Goal: Information Seeking & Learning: Learn about a topic

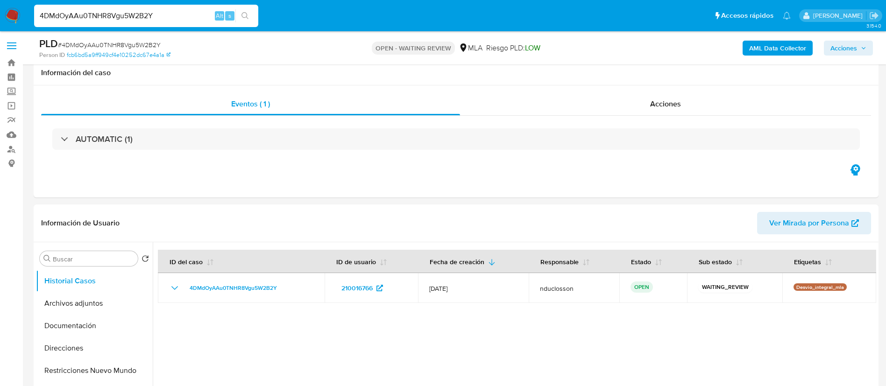
click at [83, 20] on input "4DMdOyAAu0TNHR8Vgu5W2B2Y" at bounding box center [146, 16] width 224 height 12
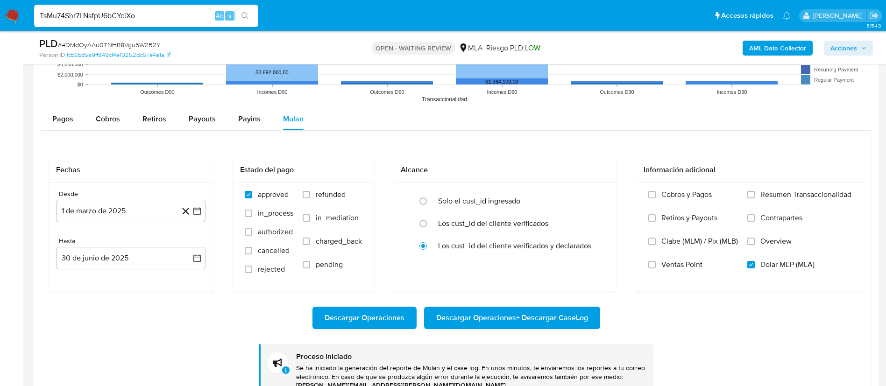
scroll to position [911, 0]
type input "TsMu74Shr7LNsfpU6bCYciXo"
click at [249, 18] on icon "search-icon" at bounding box center [245, 15] width 7 height 7
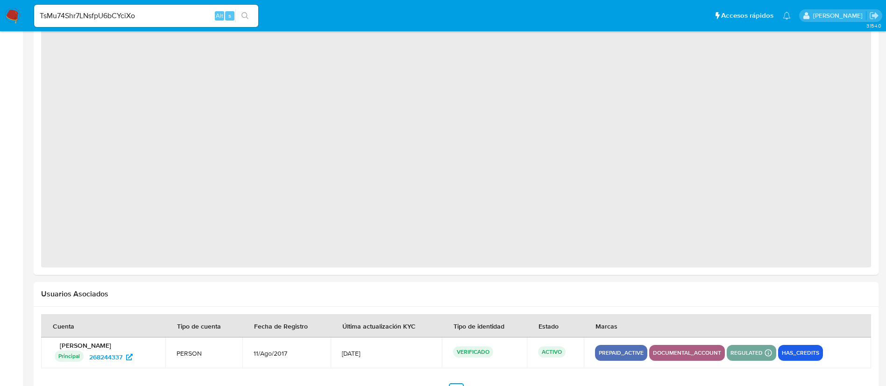
select select "10"
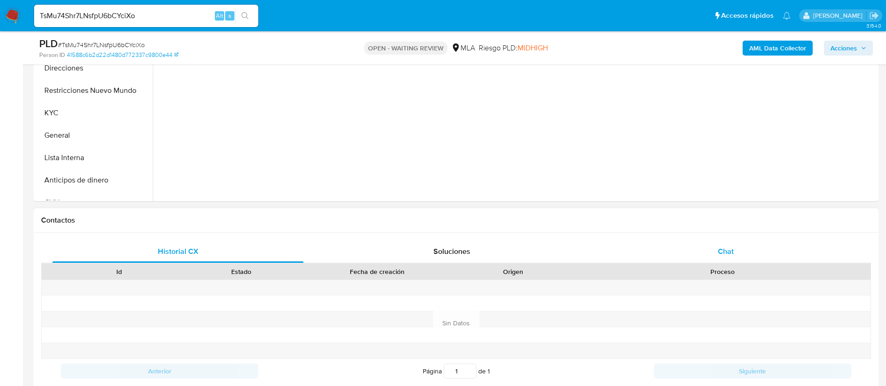
click at [734, 253] on div "Chat" at bounding box center [725, 252] width 251 height 22
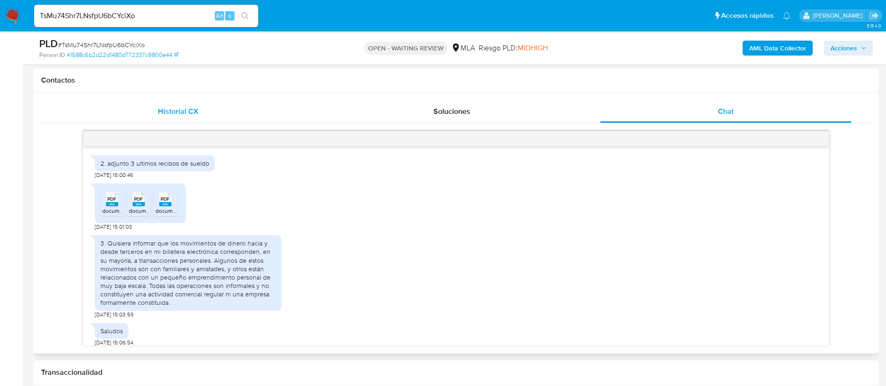
scroll to position [962, 0]
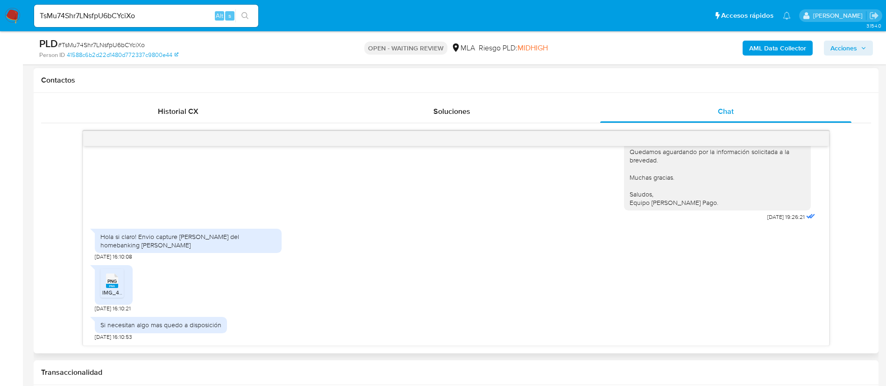
click at [111, 291] on span "IMG_4515.png" at bounding box center [120, 293] width 36 height 8
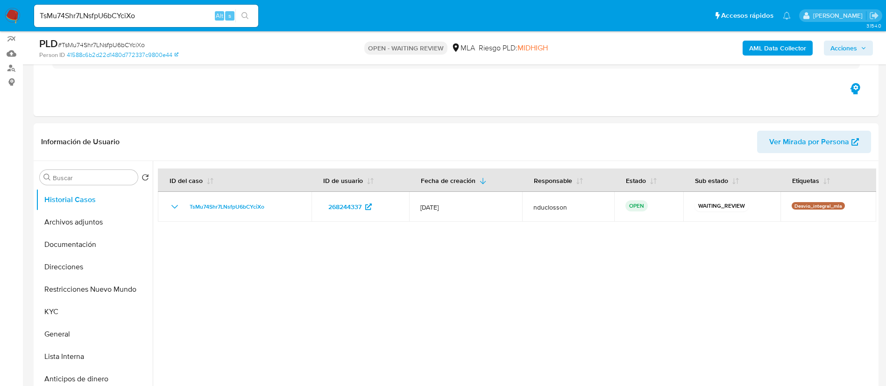
scroll to position [70, 0]
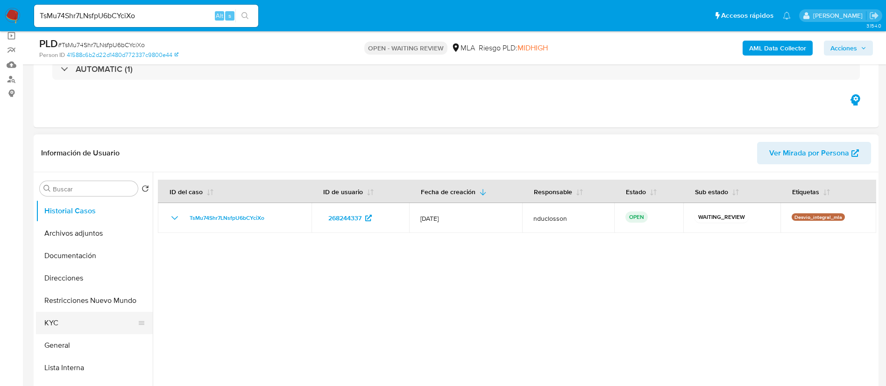
click at [69, 322] on button "KYC" at bounding box center [90, 323] width 109 height 22
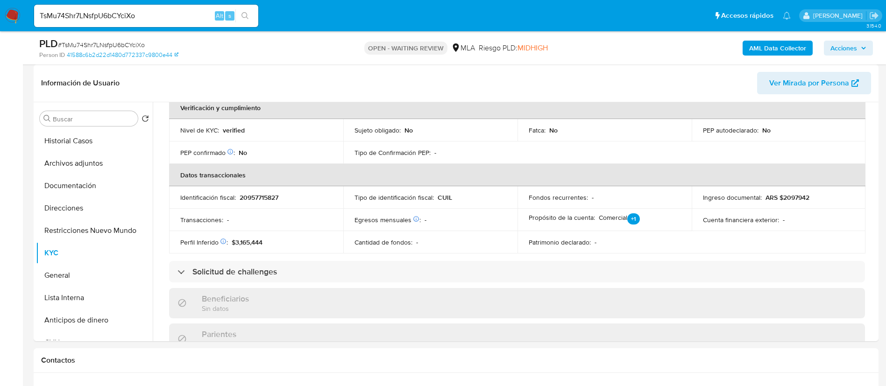
scroll to position [140, 0]
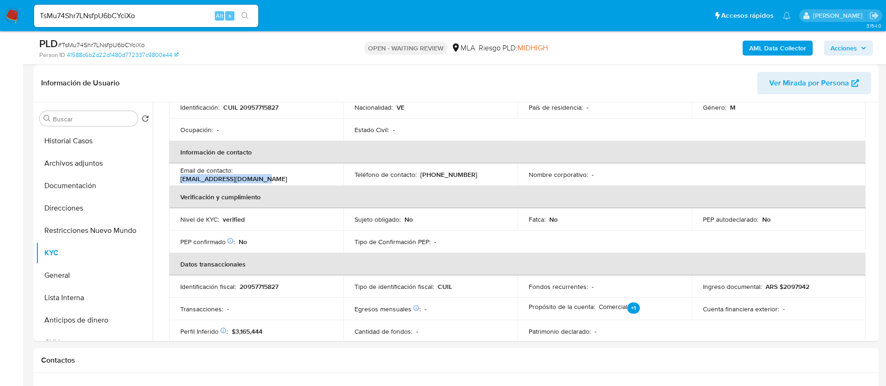
drag, startPoint x: 319, startPoint y: 178, endPoint x: 237, endPoint y: 173, distance: 82.3
click at [237, 173] on div "Email de contacto : ricardo77perez@gmail.com" at bounding box center [256, 174] width 152 height 17
copy p "ricardo77perez@gmail.com"
click at [85, 304] on button "Lista Interna" at bounding box center [90, 298] width 109 height 22
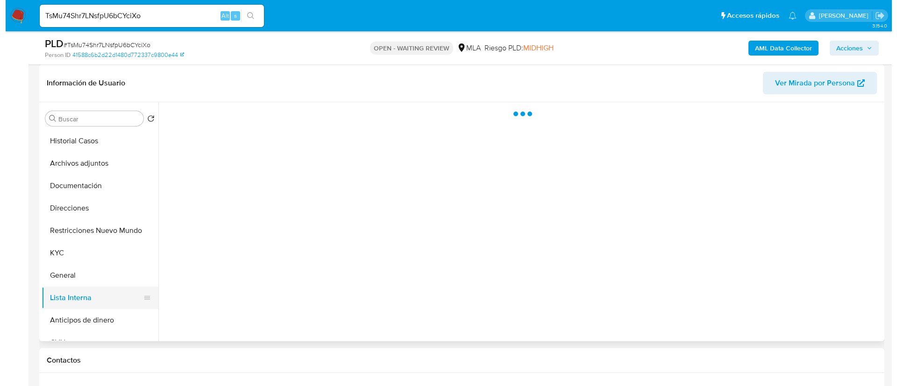
scroll to position [0, 0]
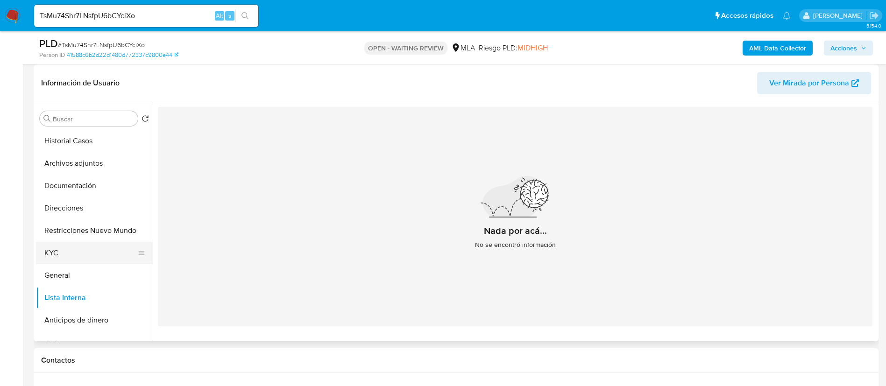
click at [65, 248] on button "KYC" at bounding box center [90, 253] width 109 height 22
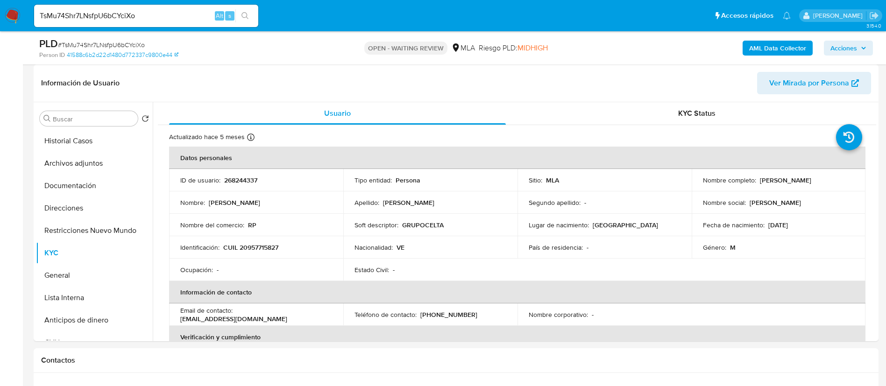
click at [772, 49] on b "AML Data Collector" at bounding box center [777, 48] width 57 height 15
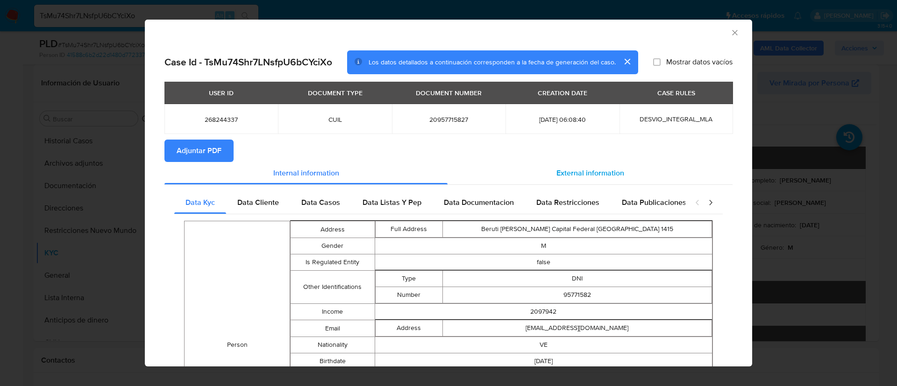
click at [557, 169] on span "External information" at bounding box center [590, 173] width 68 height 11
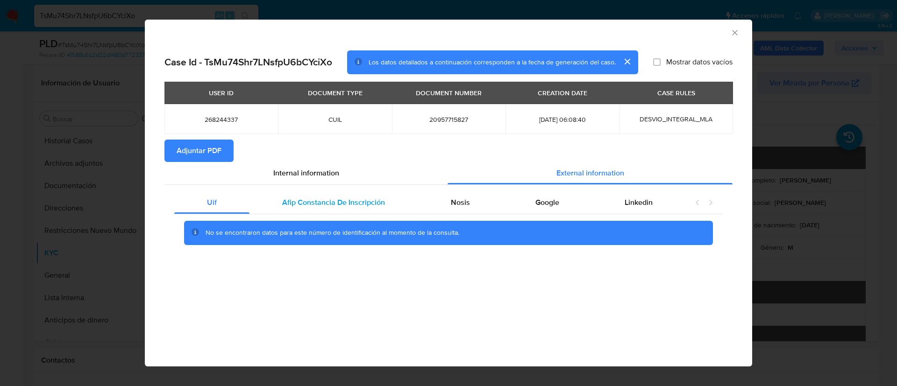
click at [379, 197] on span "Afip Constancia De Inscripción" at bounding box center [333, 202] width 103 height 11
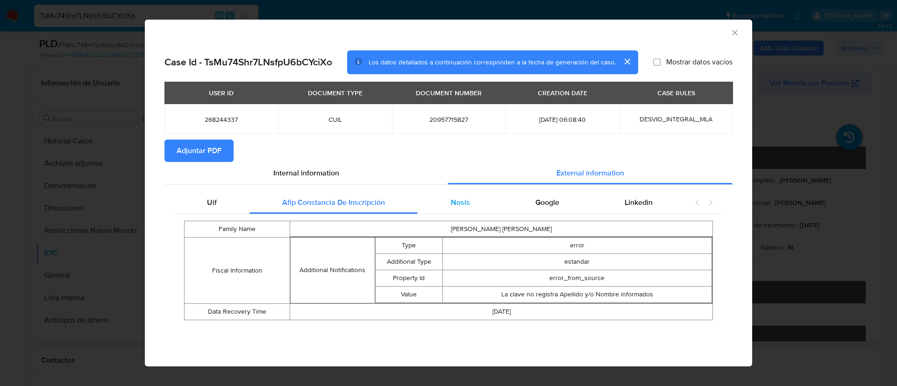
click at [458, 197] on span "Nosis" at bounding box center [460, 202] width 19 height 11
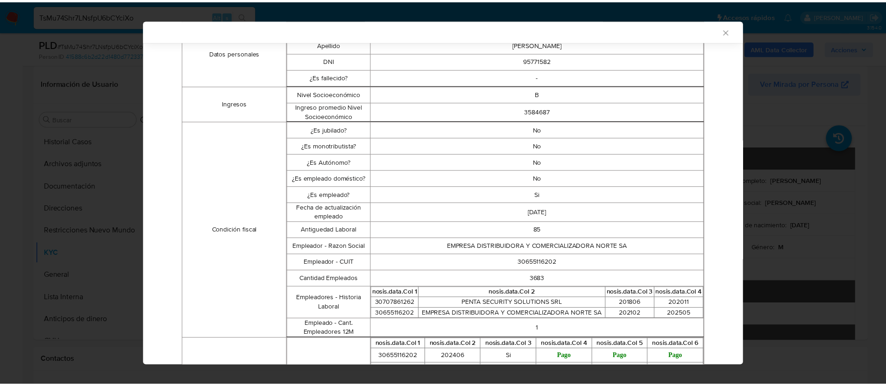
scroll to position [208, 0]
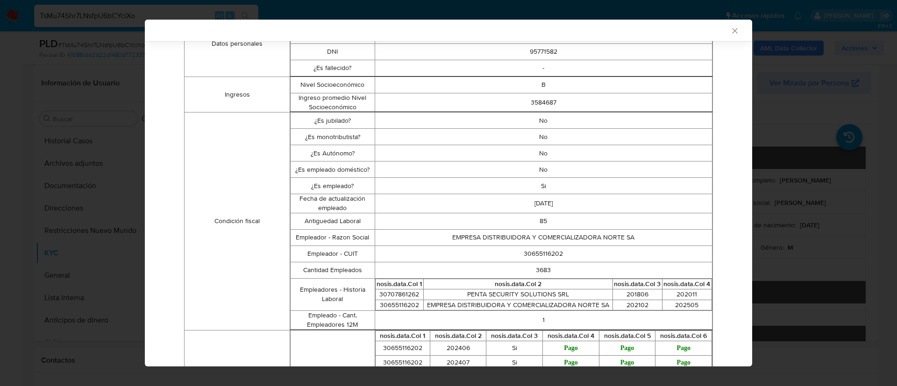
click at [129, 104] on div "AML Data Collector Case Id - TsMu74Shr7LNsfpU6bCYciXo Los datos detallados a co…" at bounding box center [448, 193] width 897 height 386
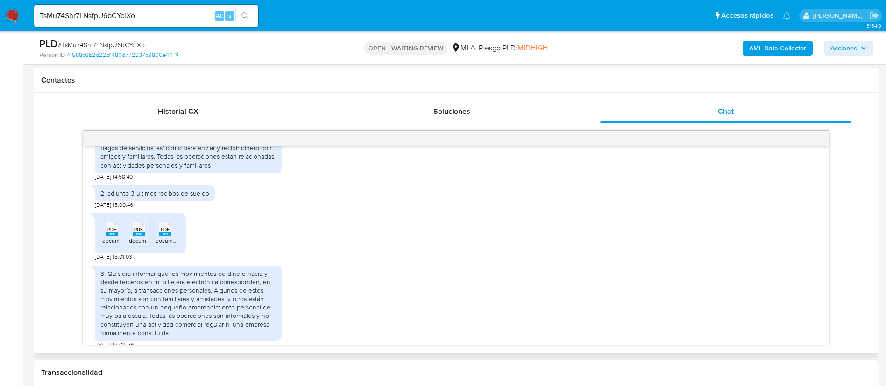
scroll to position [491, 0]
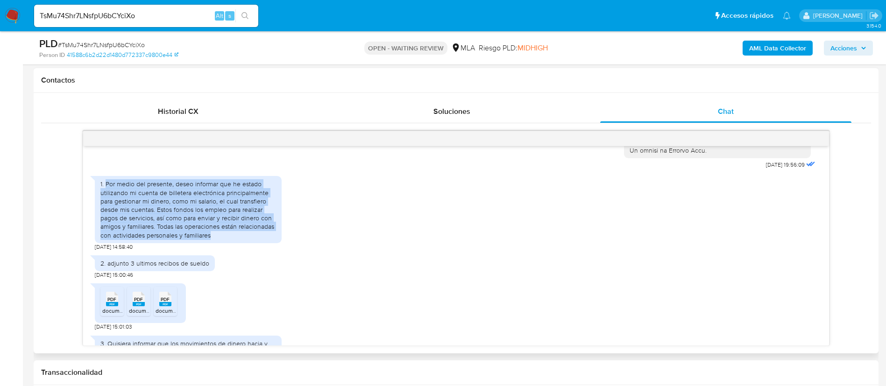
drag, startPoint x: 228, startPoint y: 252, endPoint x: 107, endPoint y: 201, distance: 131.1
click at [107, 201] on div "1. Por medio del presente, deseo informar que he estado utilizando mi cuenta de…" at bounding box center [188, 209] width 176 height 59
copy div "Por medio del presente, deseo informar que he estado utilizando mi cuenta de bi…"
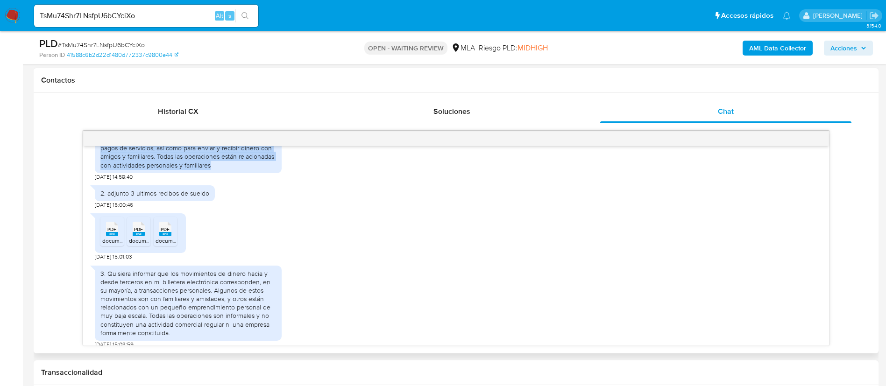
scroll to position [631, 0]
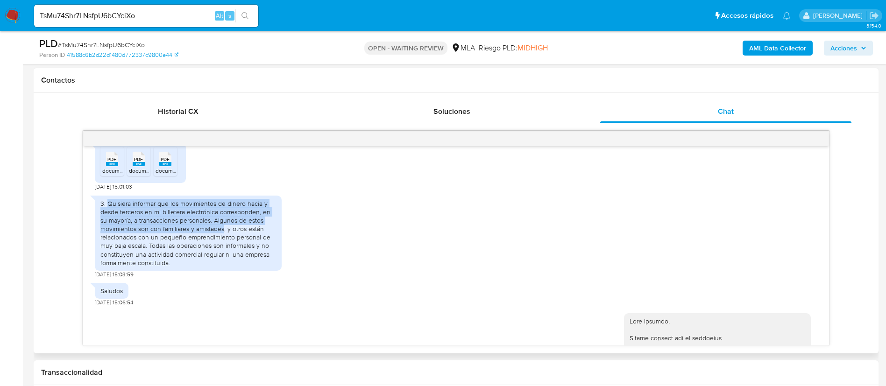
drag, startPoint x: 108, startPoint y: 221, endPoint x: 223, endPoint y: 244, distance: 117.3
click at [223, 244] on div "3. Quisiera informar que los movimientos de dinero hacia y desde terceros en mi…" at bounding box center [188, 234] width 176 height 68
copy div "Quisiera informar que los movimientos de dinero hacia y desde terceros en mi bi…"
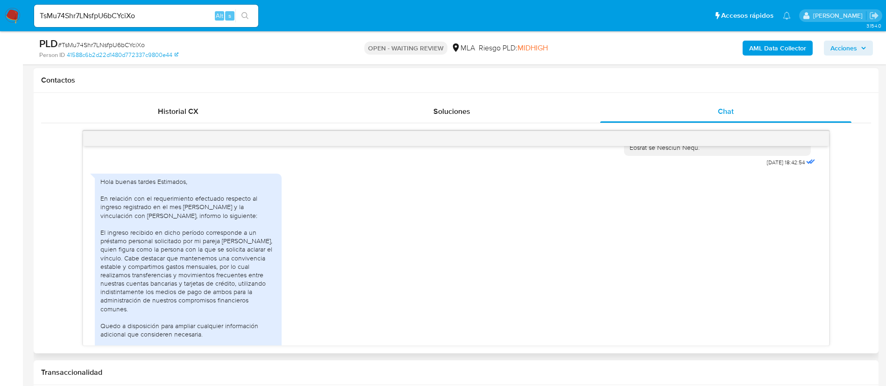
scroll to position [1191, 0]
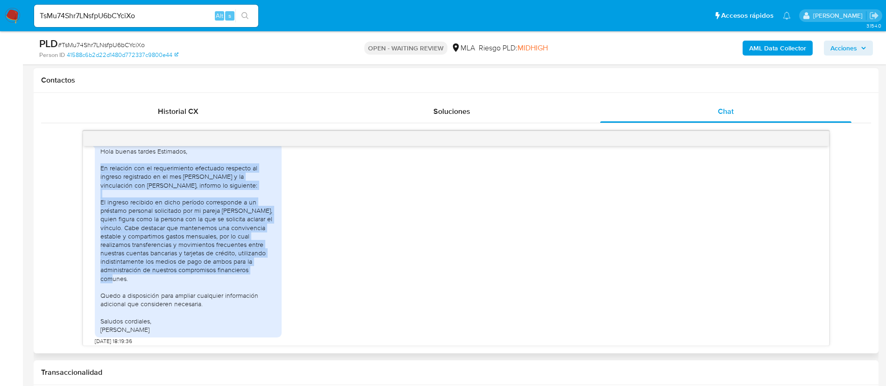
drag, startPoint x: 100, startPoint y: 185, endPoint x: 184, endPoint y: 293, distance: 136.6
click at [184, 293] on div "Hola buenas tardes Estimados, En relación con el requerimiento efectuado respec…" at bounding box center [188, 240] width 176 height 187
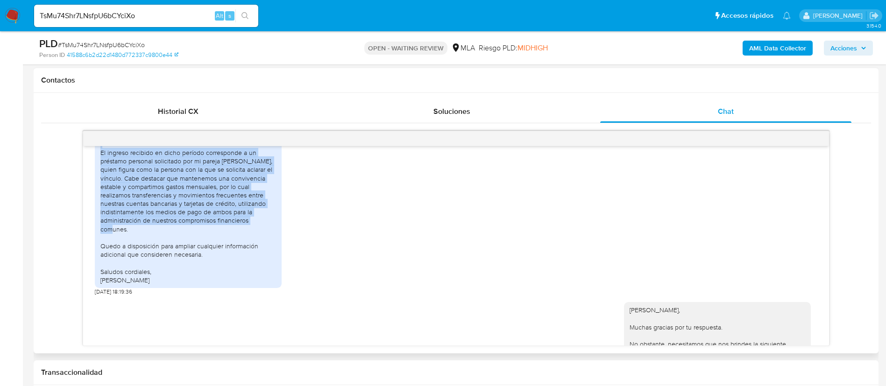
scroll to position [1262, 0]
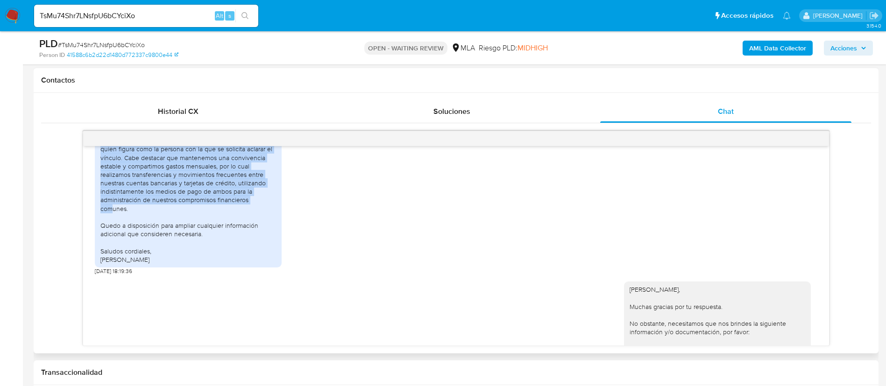
copy div "En relación con el requerimiento efectuado respecto al ingreso registrado en el…"
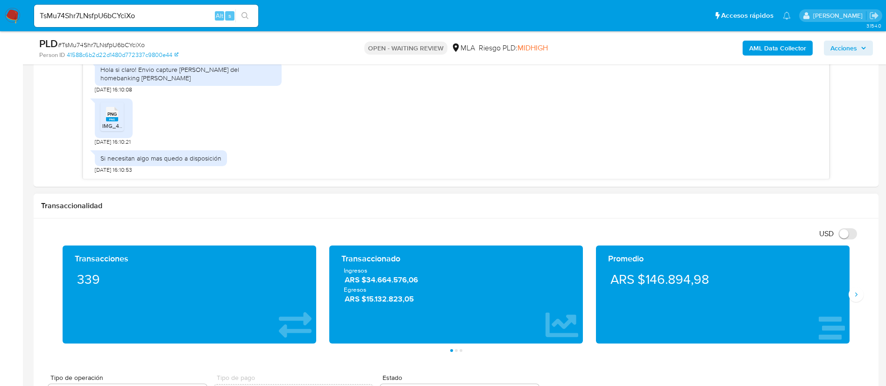
scroll to position [561, 0]
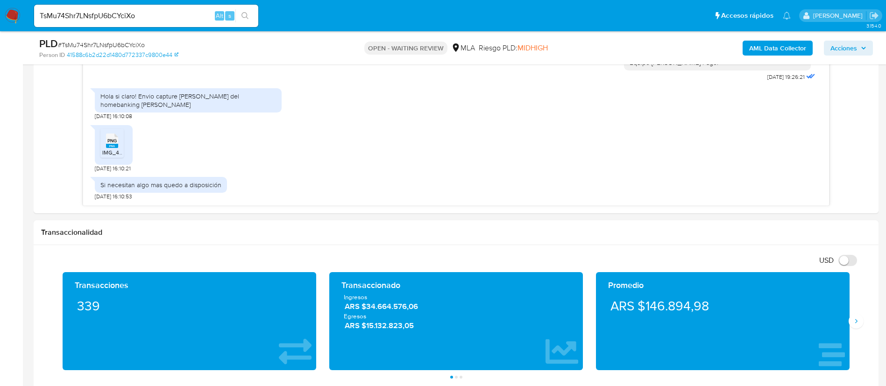
click at [89, 4] on div "TsMu74Shr7LNsfpU6bCYciXo Alt s" at bounding box center [146, 16] width 224 height 26
click at [89, 14] on input "TsMu74Shr7LNsfpU6bCYciXo" at bounding box center [146, 16] width 224 height 12
paste input "K7CfZ6CbjKUwlCENDYS2QGa0"
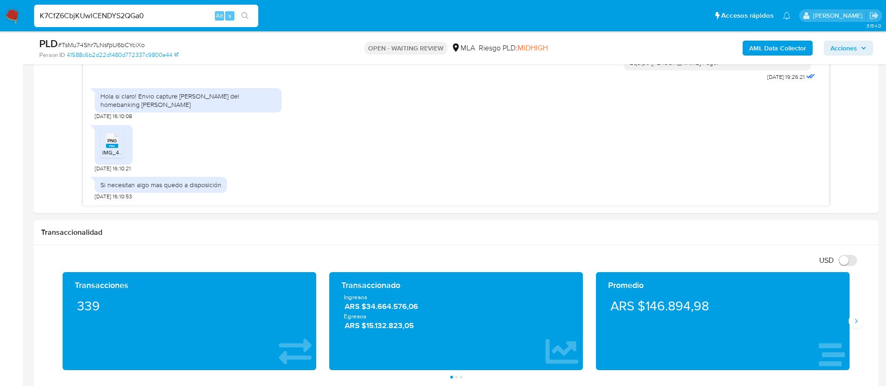
type input "K7CfZ6CbjKUwlCENDYS2QGa0"
click at [245, 15] on icon "search-icon" at bounding box center [245, 15] width 7 height 7
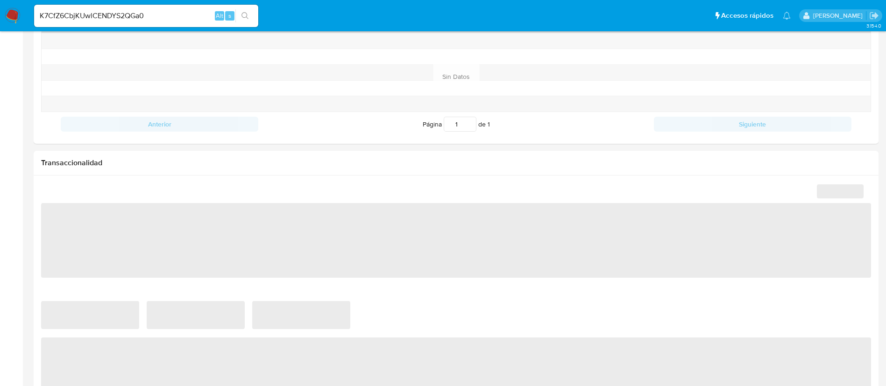
select select "10"
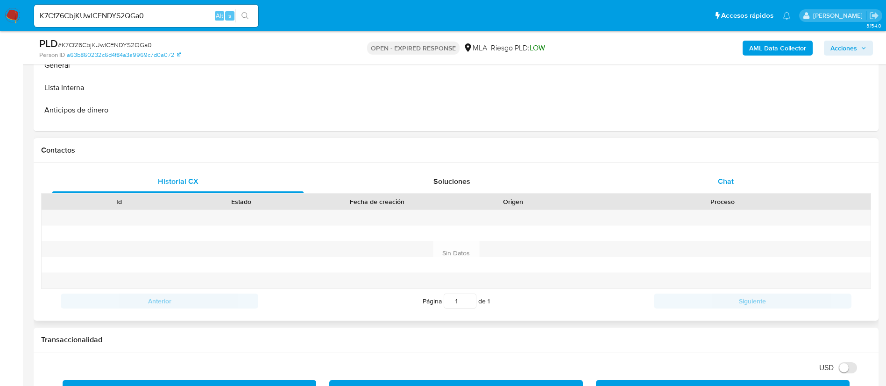
click at [670, 174] on div "Chat" at bounding box center [725, 182] width 251 height 22
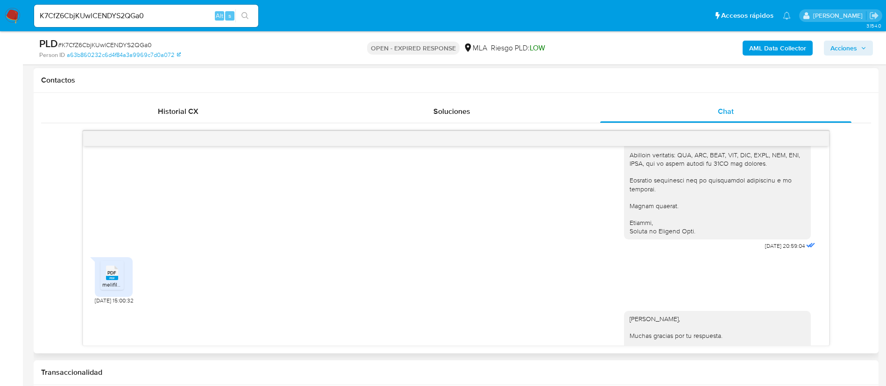
scroll to position [896, 0]
click at [133, 13] on input "K7CfZ6CbjKUwlCENDYS2QGa0" at bounding box center [146, 16] width 224 height 12
paste input "T0tzGVK44LBWqOsAnx9lSzFy"
type input "T0tzGVK44LBWqOsAnx9lSzFy"
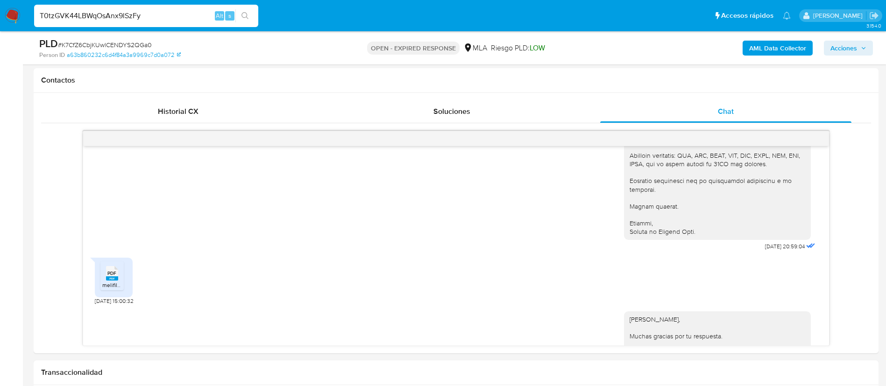
click at [244, 18] on icon "search-icon" at bounding box center [245, 15] width 7 height 7
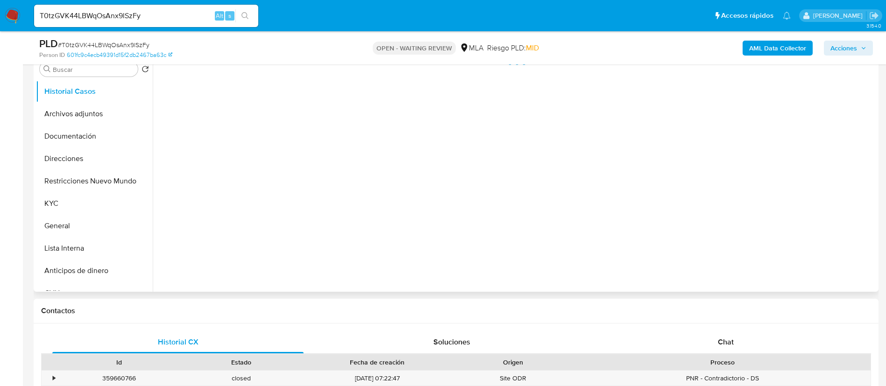
scroll to position [210, 0]
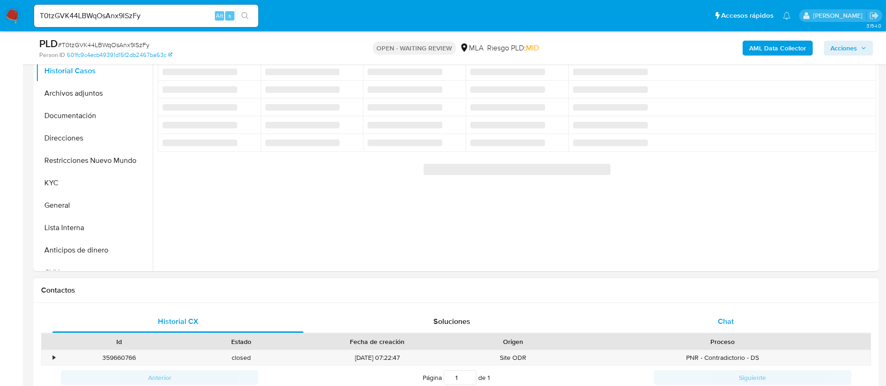
click at [725, 317] on span "Chat" at bounding box center [726, 321] width 16 height 11
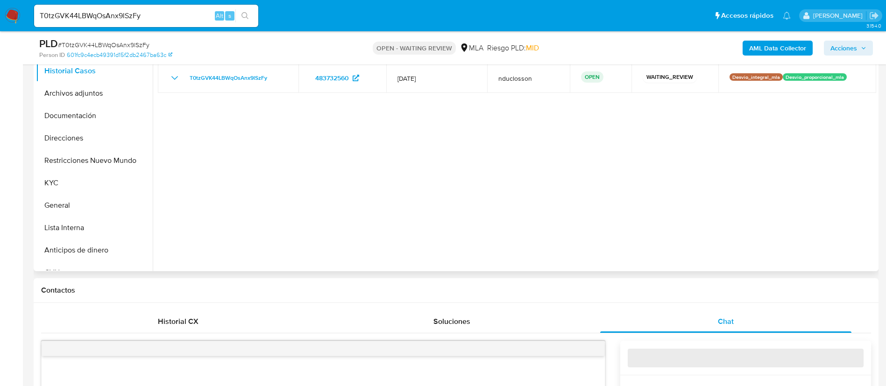
select select "10"
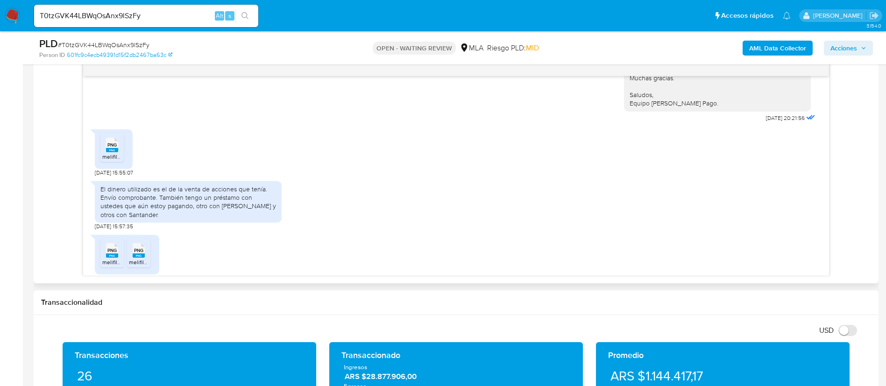
scroll to position [737, 0]
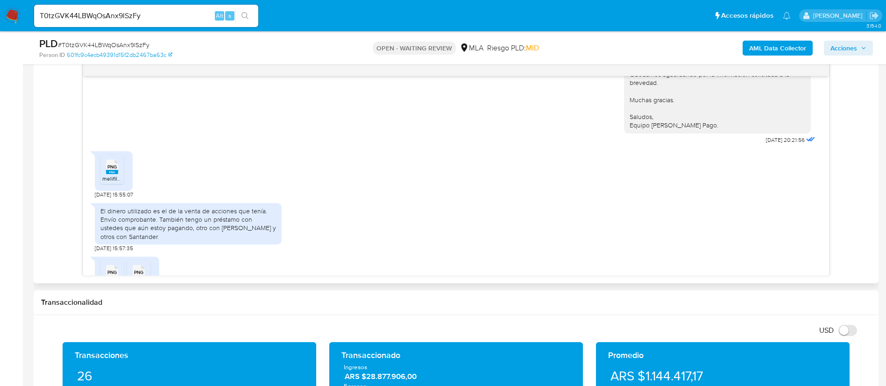
click at [118, 160] on icon at bounding box center [112, 167] width 12 height 14
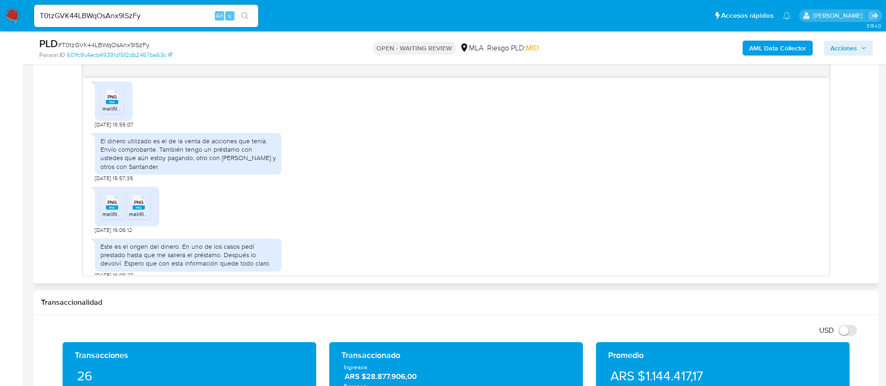
drag, startPoint x: 113, startPoint y: 200, endPoint x: 128, endPoint y: 198, distance: 15.5
click at [113, 206] on rect at bounding box center [112, 208] width 12 height 4
click at [138, 200] on span "PNG" at bounding box center [138, 203] width 9 height 6
click at [251, 157] on div "El dinero utilizado es el de la venta de acciones que tenía. Envío comprobante.…" at bounding box center [188, 154] width 176 height 34
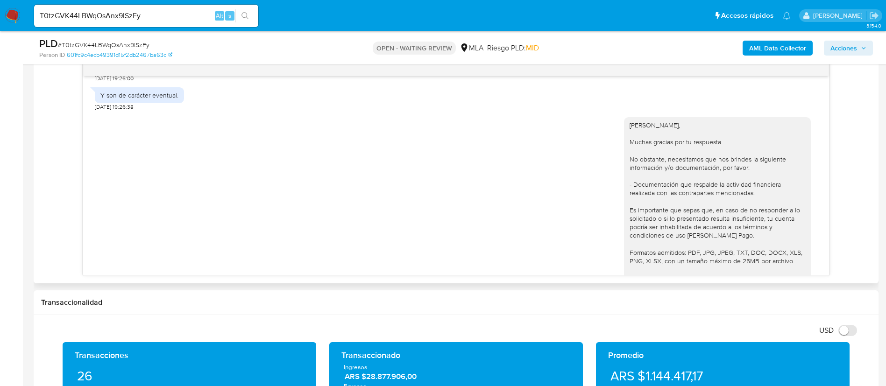
scroll to position [456, 0]
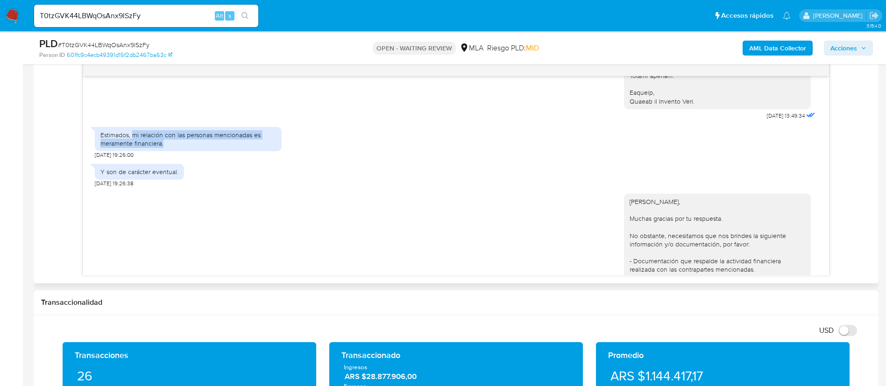
drag, startPoint x: 134, startPoint y: 122, endPoint x: 168, endPoint y: 132, distance: 35.9
click at [168, 132] on div "Estimados, mi relación con las personas mencionadas es meramente financiera." at bounding box center [188, 139] width 176 height 17
copy div "mi relación con las personas mencionadas es meramente financiera."
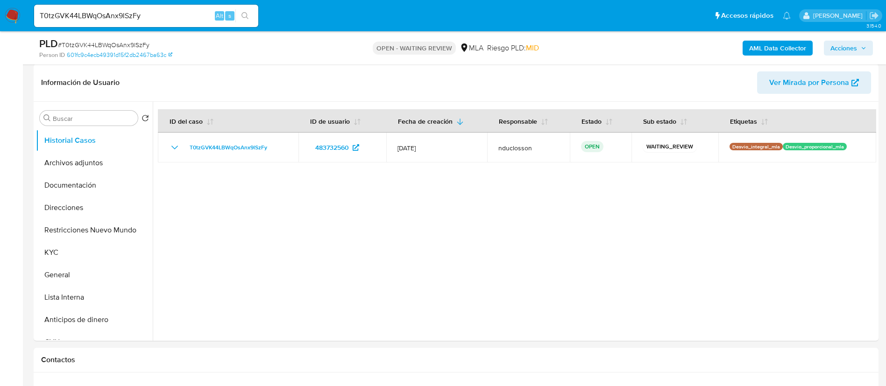
scroll to position [140, 0]
click at [54, 250] on button "KYC" at bounding box center [90, 253] width 109 height 22
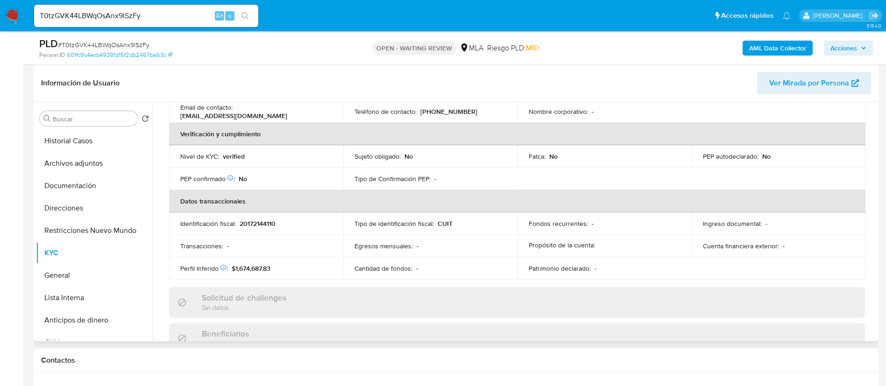
scroll to position [63, 0]
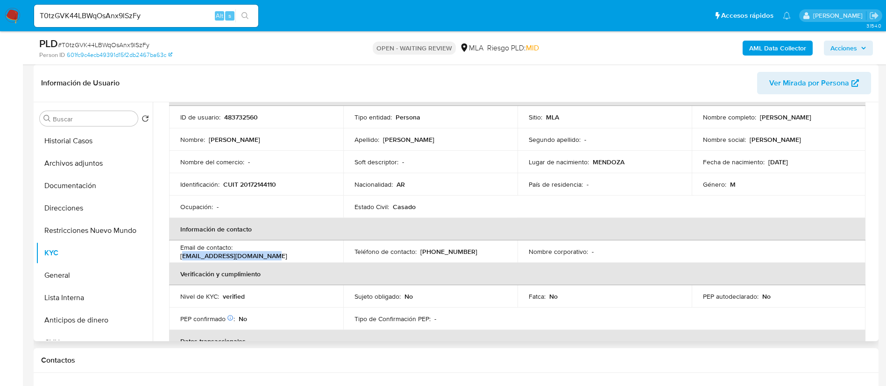
drag, startPoint x: 325, startPoint y: 253, endPoint x: 239, endPoint y: 248, distance: 85.6
click at [239, 248] on div "Email de contacto : helufernandez@yahoo.com.ar" at bounding box center [256, 251] width 152 height 17
drag, startPoint x: 236, startPoint y: 249, endPoint x: 326, endPoint y: 254, distance: 89.8
click at [326, 254] on div "Email de contacto : helufernandez@yahoo.com.ar" at bounding box center [256, 251] width 152 height 17
copy p "helufernandez@yahoo.com.ar"
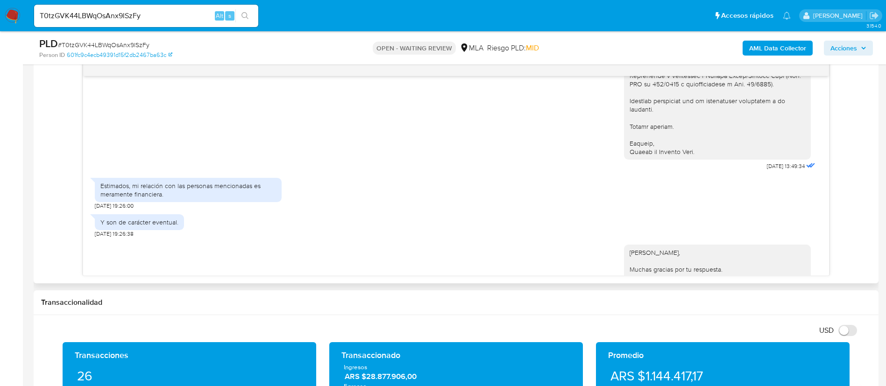
scroll to position [1121, 0]
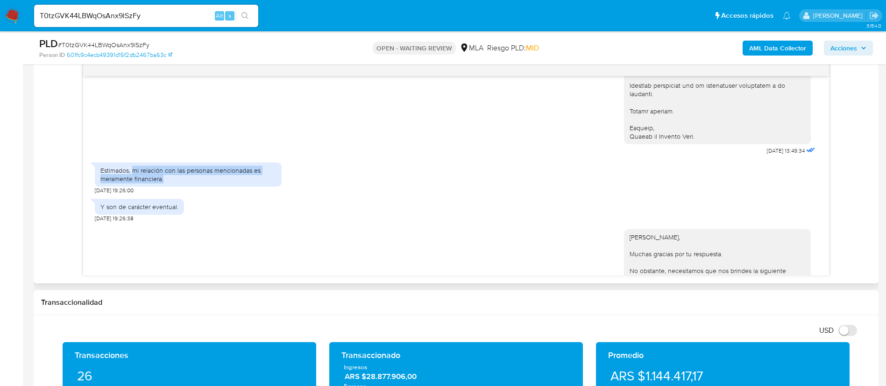
drag, startPoint x: 178, startPoint y: 197, endPoint x: 133, endPoint y: 190, distance: 45.4
click at [133, 183] on div "Estimados, mi relación con las personas mencionadas es meramente financiera." at bounding box center [188, 174] width 176 height 17
copy div "mi relación con las personas mencionadas es meramente financiera."
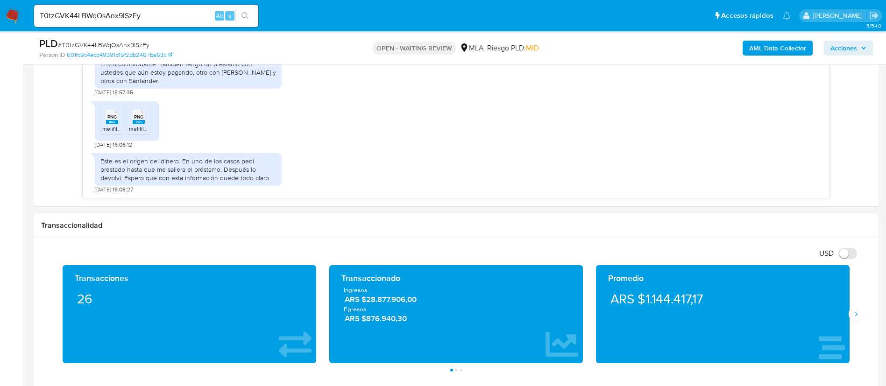
scroll to position [491, 0]
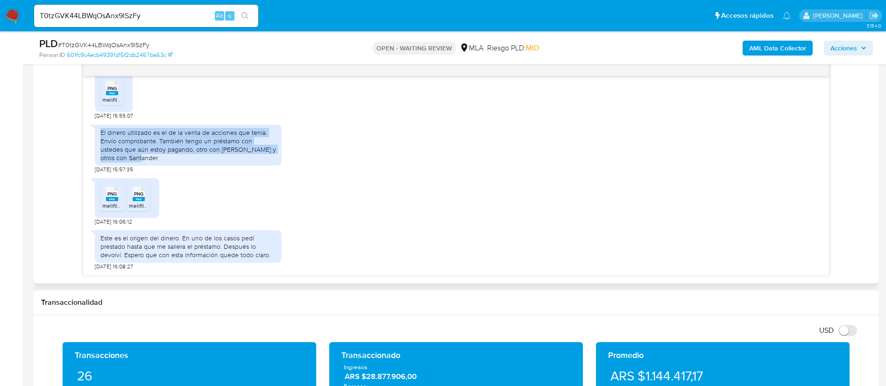
drag, startPoint x: 95, startPoint y: 133, endPoint x: 170, endPoint y: 155, distance: 78.4
click at [170, 155] on div "El dinero utilizado es el de la venta de acciones que tenía. Envío comprobante.…" at bounding box center [188, 146] width 187 height 42
copy div "El dinero utilizado es el de la venta de acciones que tenía. Envío comprobante.…"
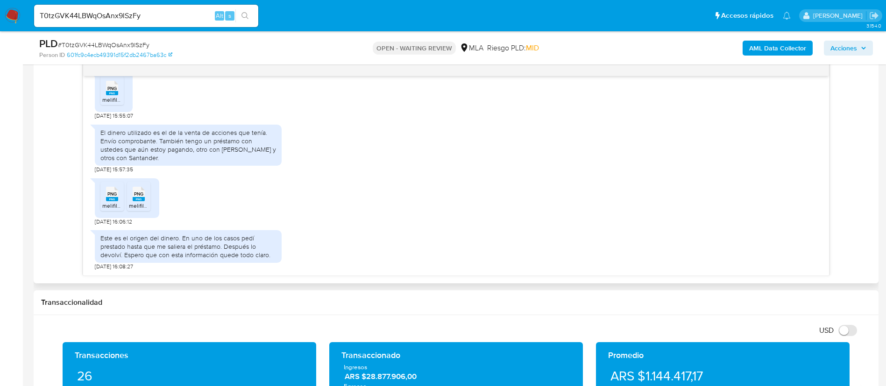
click at [127, 254] on div "Este es el origen del dinero. En uno de los casos pedí prestado hasta que me sa…" at bounding box center [188, 247] width 176 height 26
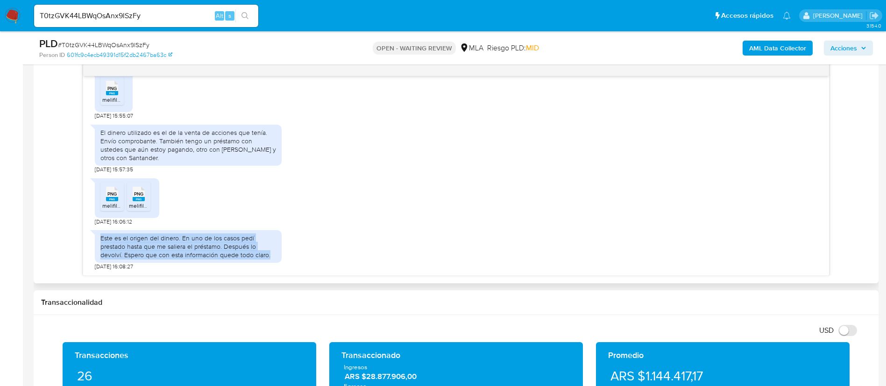
drag, startPoint x: 101, startPoint y: 238, endPoint x: 268, endPoint y: 251, distance: 167.3
click at [268, 251] on div "Este es el origen del dinero. En uno de los casos pedí prestado hasta que me sa…" at bounding box center [188, 247] width 176 height 26
copy div "Este es el origen del dinero. En uno de los casos pedí prestado hasta que me sa…"
click at [215, 242] on div "Este es el origen del dinero. En uno de los casos pedí prestado hasta que me sa…" at bounding box center [188, 247] width 176 height 26
drag, startPoint x: 121, startPoint y: 256, endPoint x: 77, endPoint y: 230, distance: 51.3
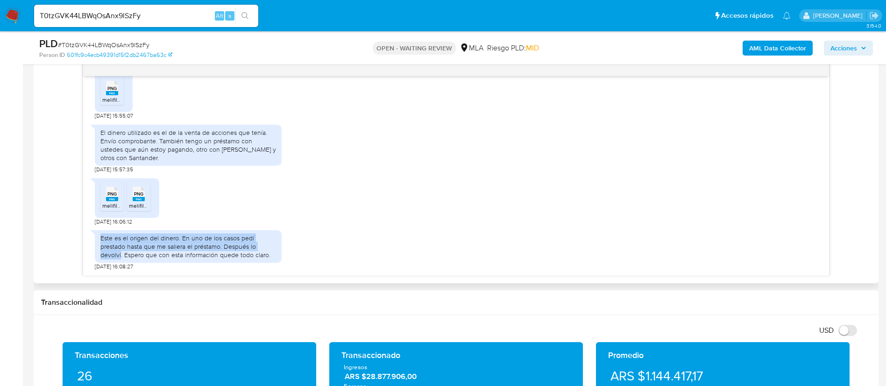
click at [77, 230] on div "17/07/2025 20:09:58 Hola, Esperamos que te encuentres muy bien. Te consultamos …" at bounding box center [456, 168] width 830 height 215
copy div "Este es el origen del dinero. En uno de los casos pedí prestado hasta que me sa…"
click at [98, 15] on input "T0tzGVK44LBWqOsAnx9lSzFy" at bounding box center [146, 16] width 224 height 12
paste input "qhUvxN5HideCwanJEW8ezFoo"
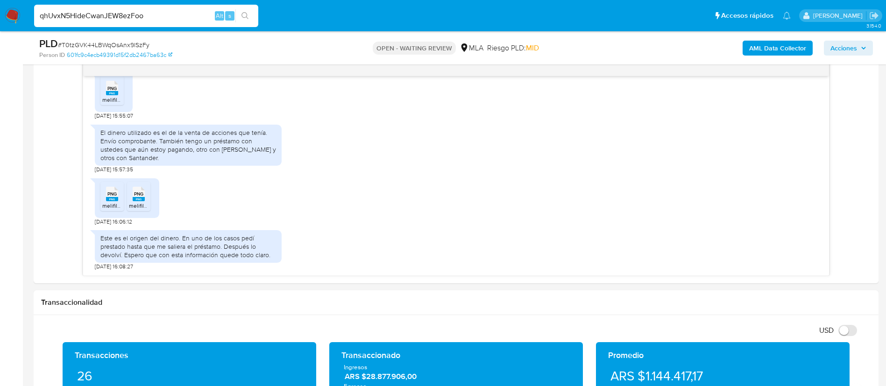
type input "qhUvxN5HideCwanJEW8ezFoo"
click at [243, 15] on icon "search-icon" at bounding box center [245, 15] width 7 height 7
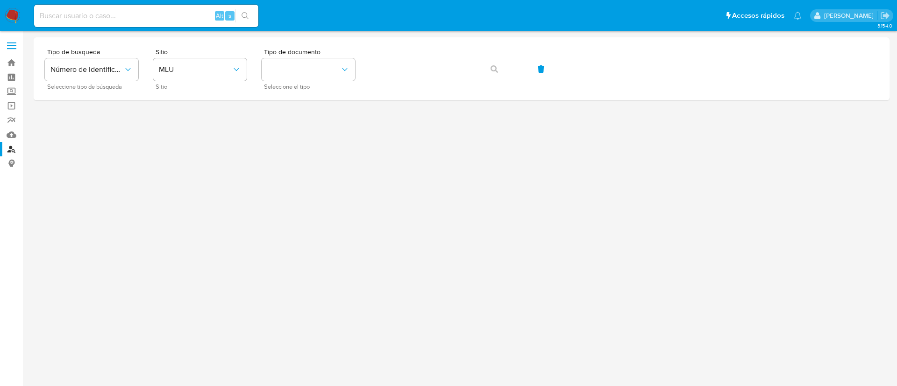
click at [234, 71] on icon "site_id" at bounding box center [236, 69] width 9 height 9
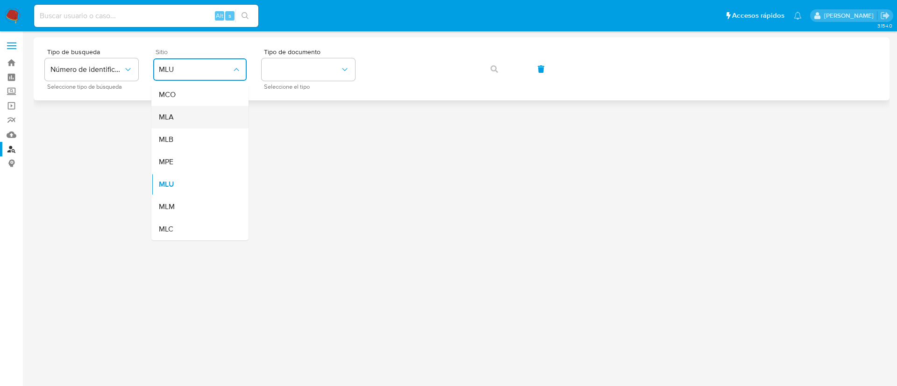
click at [201, 116] on div "MLA" at bounding box center [197, 117] width 77 height 22
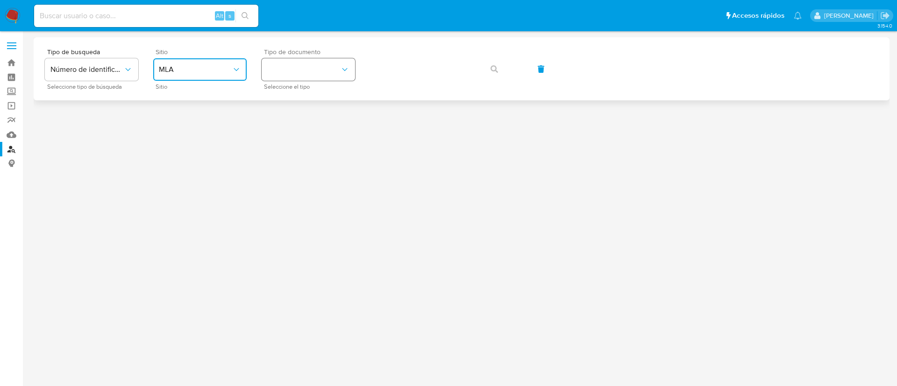
click at [290, 58] on button "identificationType" at bounding box center [308, 69] width 93 height 22
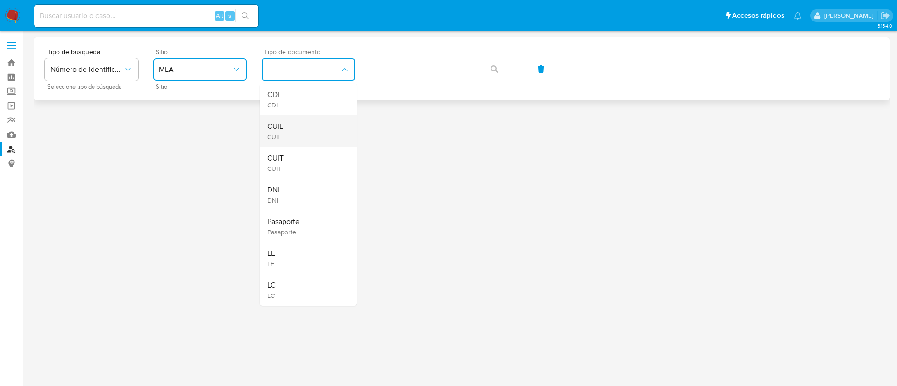
click at [290, 127] on div "CUIL CUIL" at bounding box center [305, 131] width 77 height 32
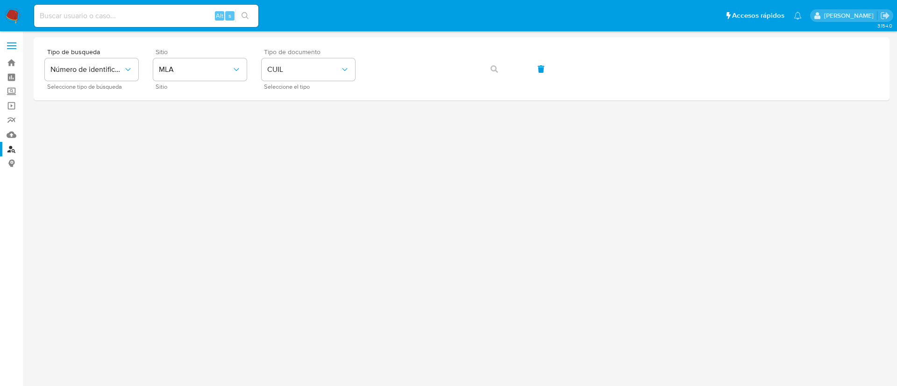
drag, startPoint x: 393, startPoint y: 45, endPoint x: 388, endPoint y: 50, distance: 6.9
click at [393, 45] on div "Tipo de busqueda Número de identificación Seleccione tipo de búsqueda Sitio MLA…" at bounding box center [462, 68] width 856 height 63
click at [497, 60] on span "button" at bounding box center [494, 69] width 7 height 21
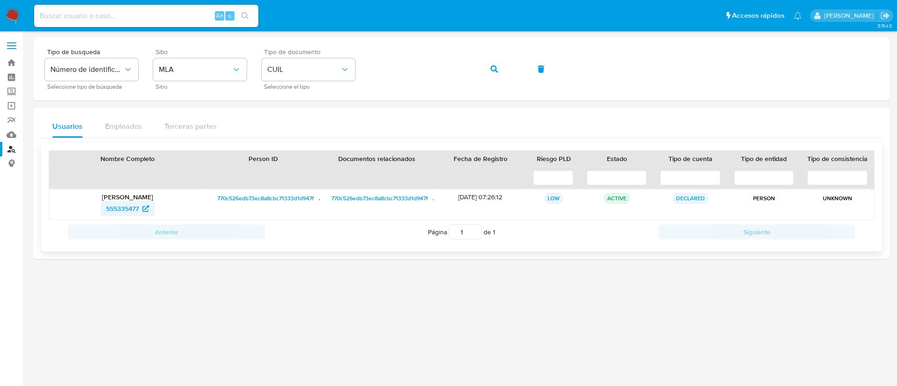
click at [107, 204] on span "555335477" at bounding box center [122, 208] width 33 height 15
click at [501, 71] on button "button" at bounding box center [494, 69] width 32 height 22
click at [110, 211] on span "94853115" at bounding box center [122, 208] width 27 height 15
click at [498, 74] on button "button" at bounding box center [494, 69] width 32 height 22
click at [121, 201] on span "448471707" at bounding box center [122, 208] width 31 height 15
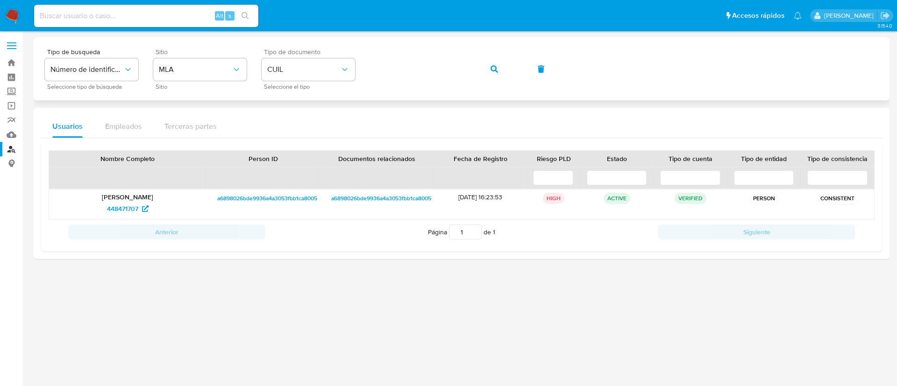
click at [501, 66] on button "button" at bounding box center [494, 69] width 32 height 22
click at [120, 210] on span "555335477" at bounding box center [122, 208] width 33 height 15
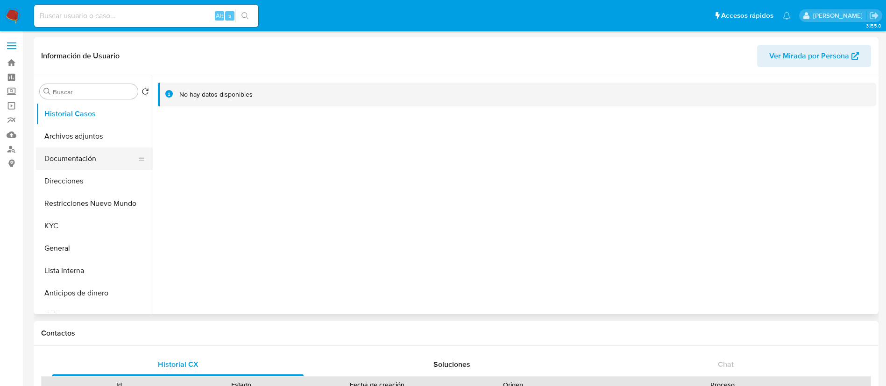
select select "10"
click at [88, 177] on button "Direcciones" at bounding box center [90, 181] width 109 height 22
click at [92, 138] on button "Archivos adjuntos" at bounding box center [90, 136] width 109 height 22
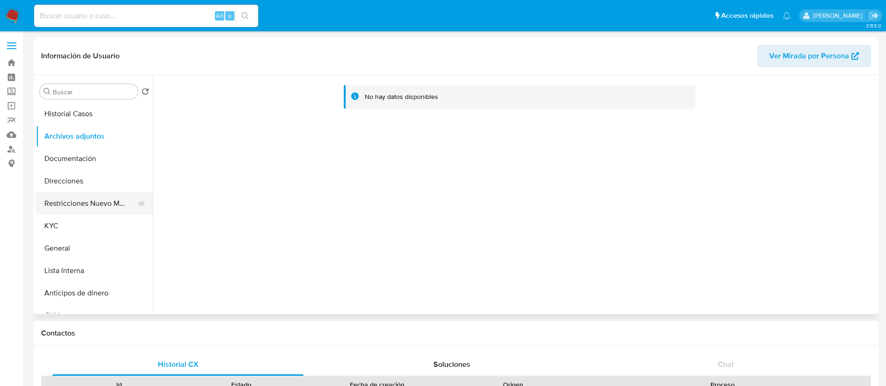
click at [86, 207] on button "Restricciones Nuevo Mundo" at bounding box center [90, 203] width 109 height 22
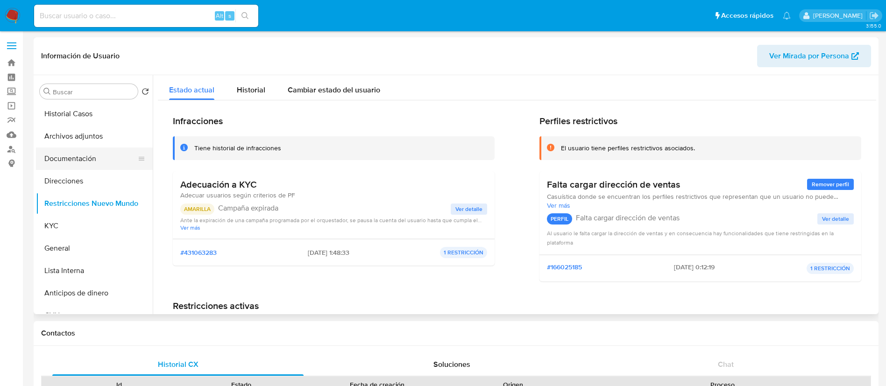
click at [64, 159] on button "Documentación" at bounding box center [90, 159] width 109 height 22
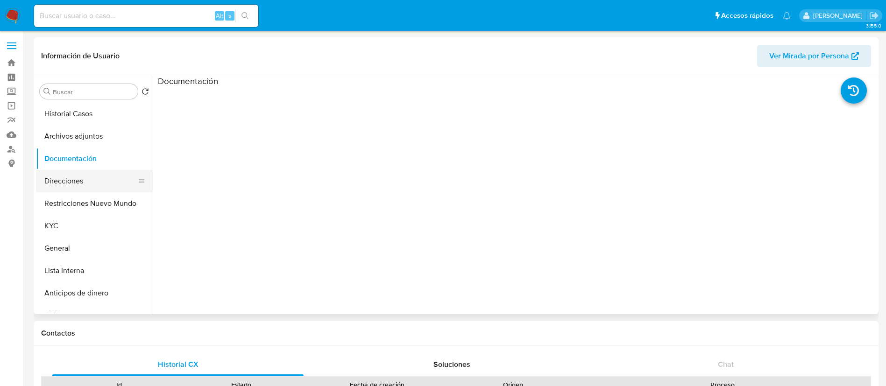
click at [86, 176] on button "Direcciones" at bounding box center [90, 181] width 109 height 22
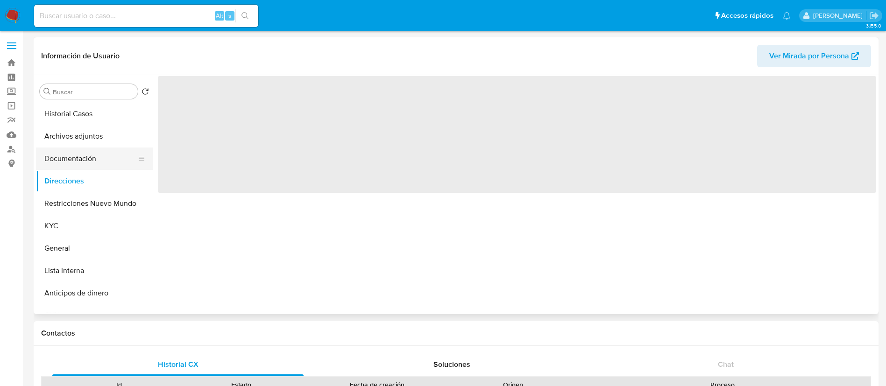
click at [78, 156] on button "Documentación" at bounding box center [90, 159] width 109 height 22
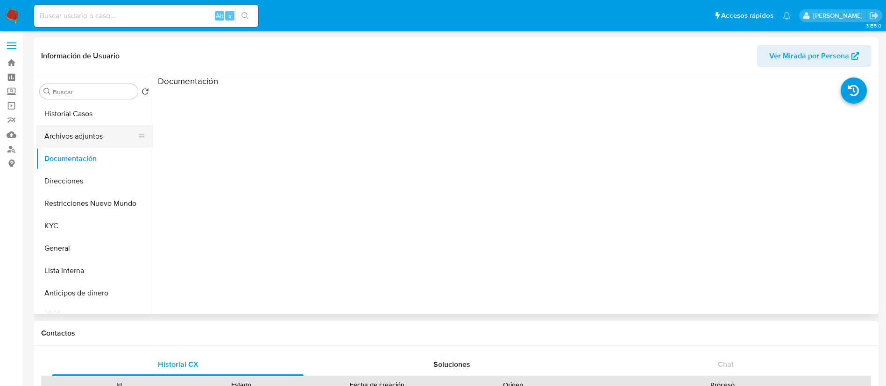
click at [79, 138] on button "Archivos adjuntos" at bounding box center [90, 136] width 109 height 22
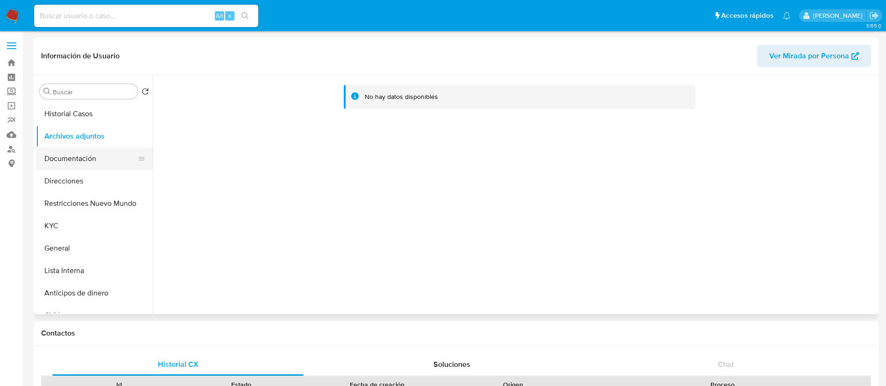
click at [82, 164] on button "Documentación" at bounding box center [90, 159] width 109 height 22
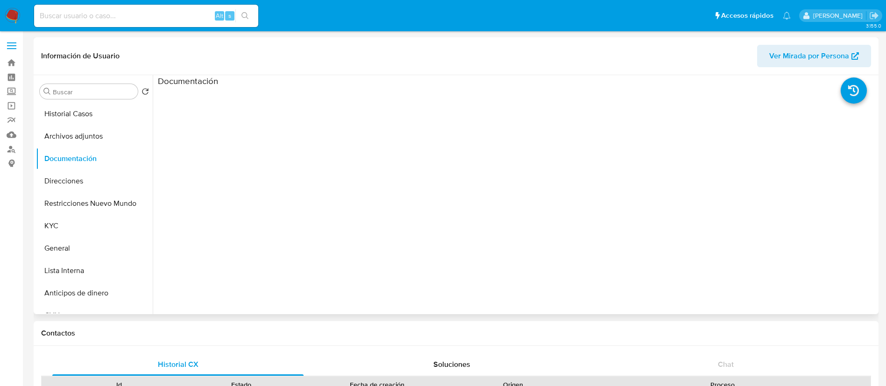
click at [186, 80] on h3 "Documentación" at bounding box center [188, 81] width 60 height 11
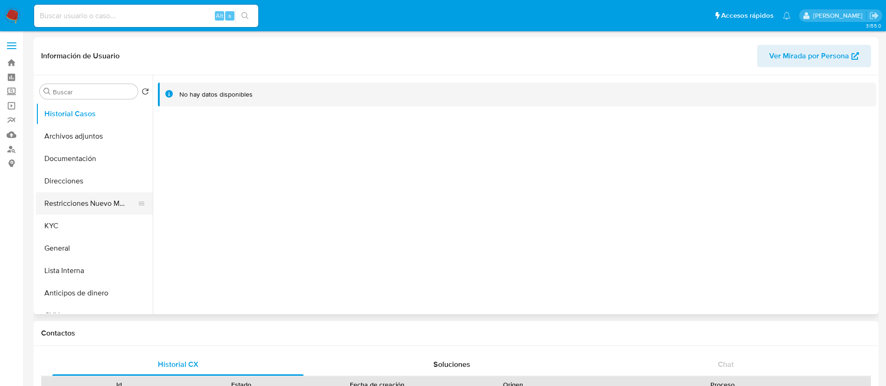
select select "10"
click at [97, 156] on button "Documentación" at bounding box center [90, 159] width 109 height 22
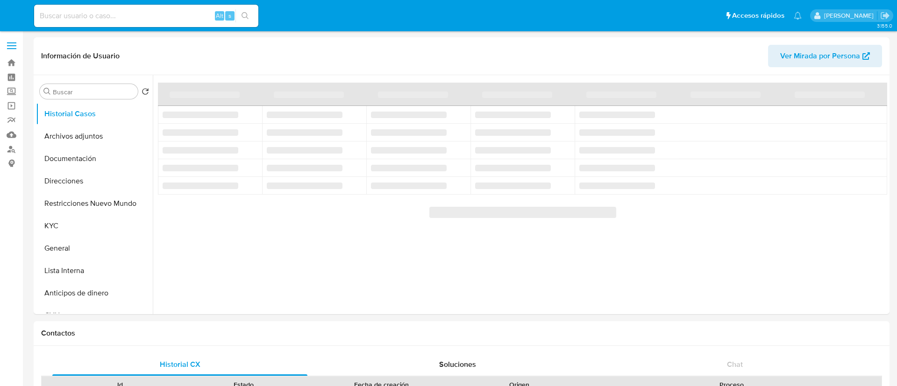
select select "10"
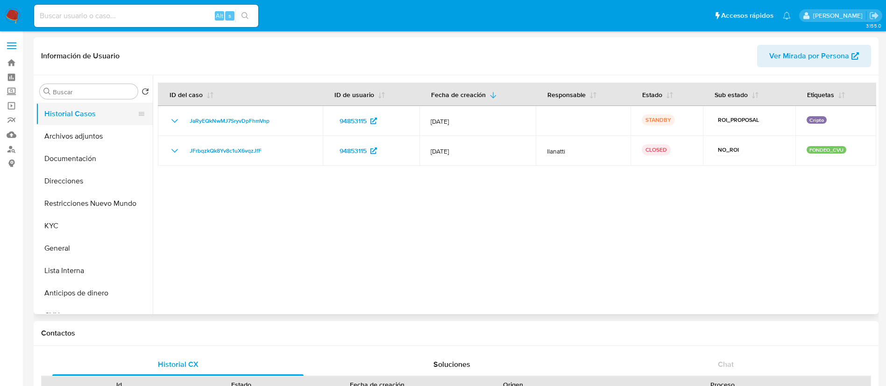
drag, startPoint x: 87, startPoint y: 138, endPoint x: 90, endPoint y: 112, distance: 26.3
click at [87, 138] on button "Archivos adjuntos" at bounding box center [94, 136] width 117 height 22
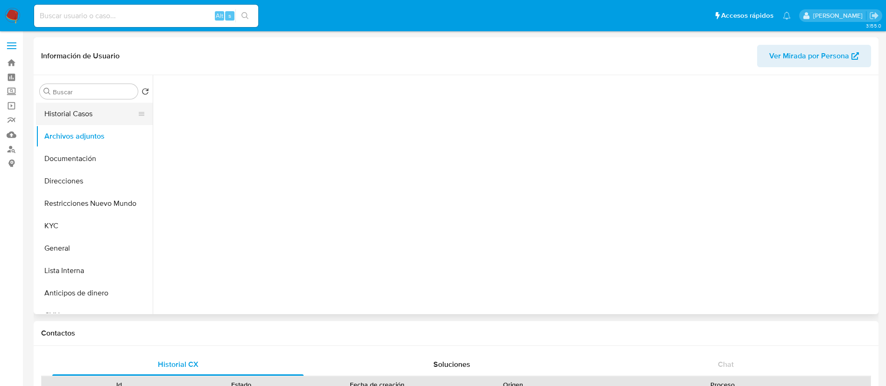
click at [91, 108] on button "Historial Casos" at bounding box center [90, 114] width 109 height 22
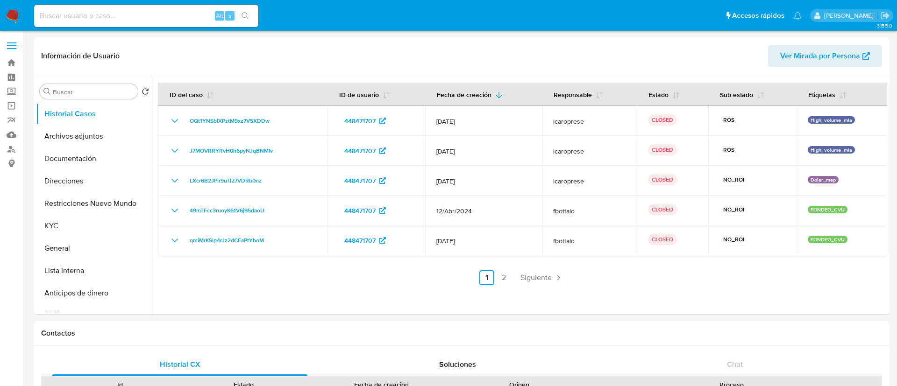
select select "10"
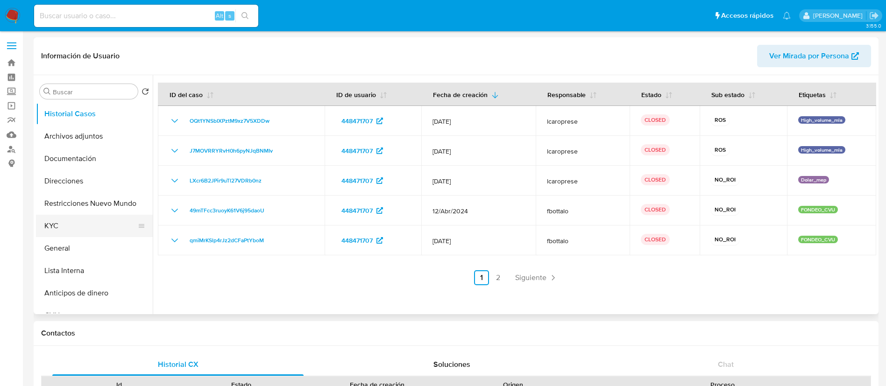
click at [57, 224] on button "KYC" at bounding box center [90, 226] width 109 height 22
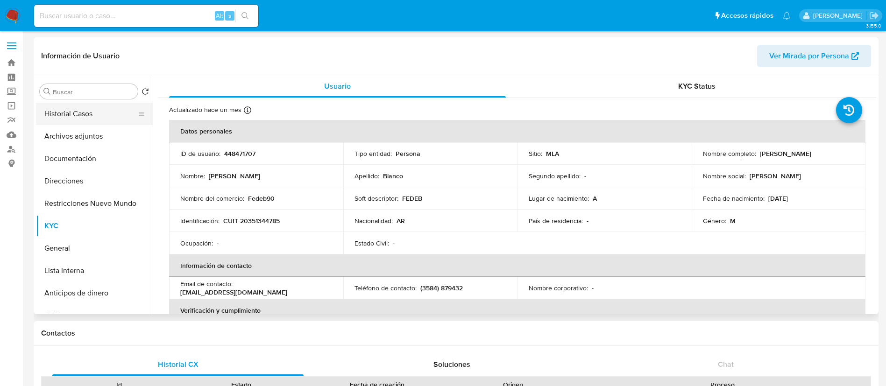
click at [100, 111] on button "Historial Casos" at bounding box center [90, 114] width 109 height 22
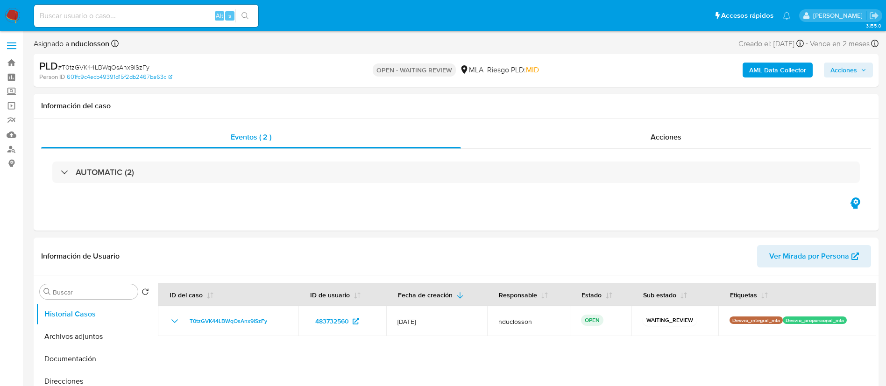
select select "10"
click at [676, 285] on button "Sub estado" at bounding box center [665, 295] width 67 height 22
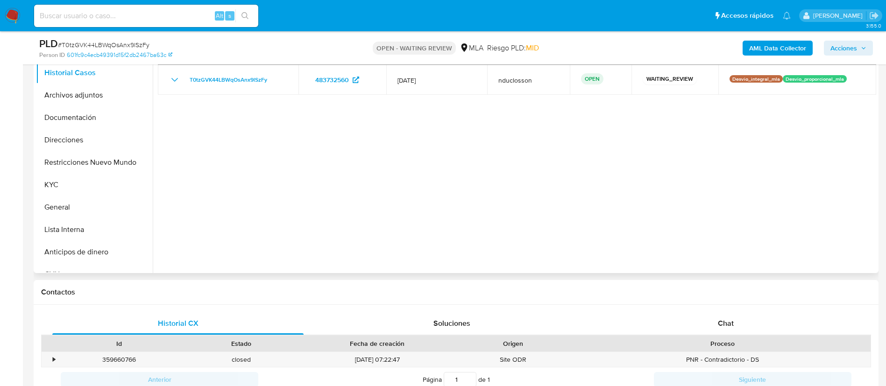
scroll to position [140, 0]
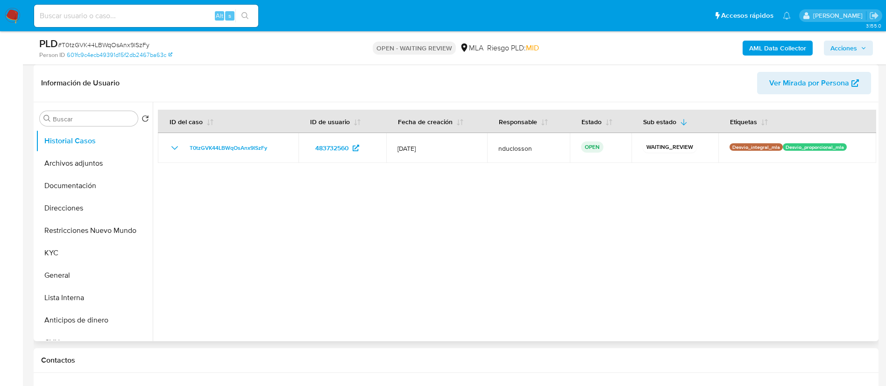
click at [144, 18] on input at bounding box center [146, 16] width 224 height 12
paste input "qhUvxN5HideCwanJEW8ezFoo"
click at [256, 14] on input "qhUvxN5HideCwanJEW8ezFoo" at bounding box center [146, 16] width 224 height 12
type input "qhUvxN5HideCwanJEW8ezFoo"
click at [239, 16] on button "search-icon" at bounding box center [244, 15] width 19 height 13
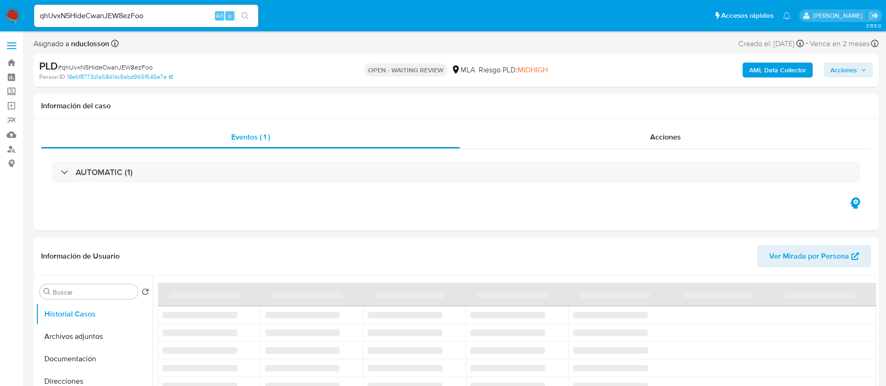
select select "10"
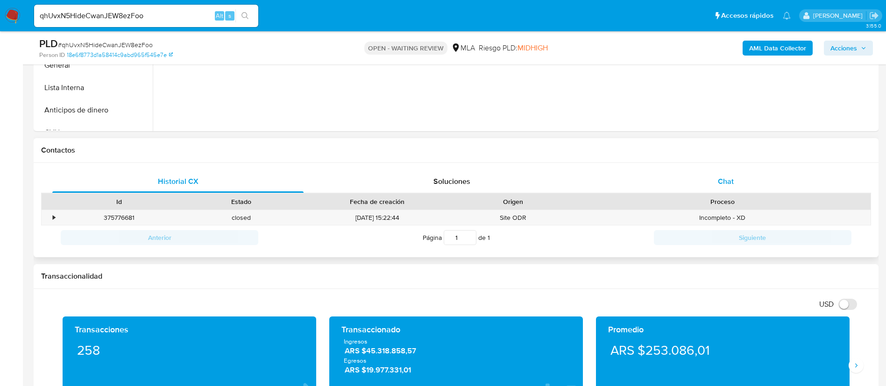
click at [727, 185] on span "Chat" at bounding box center [726, 181] width 16 height 11
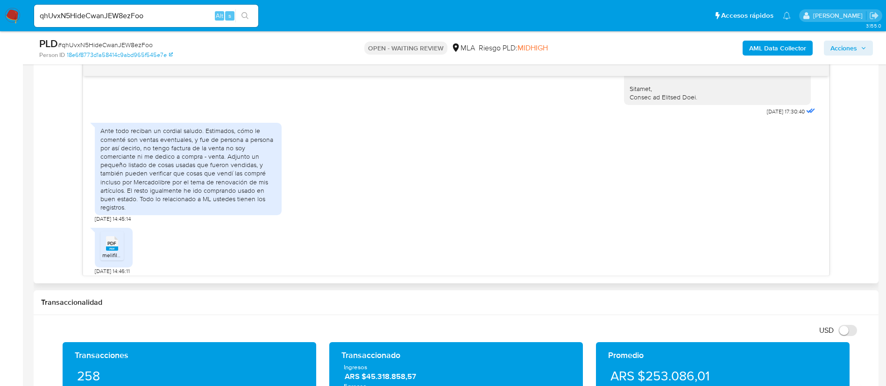
scroll to position [1027, 0]
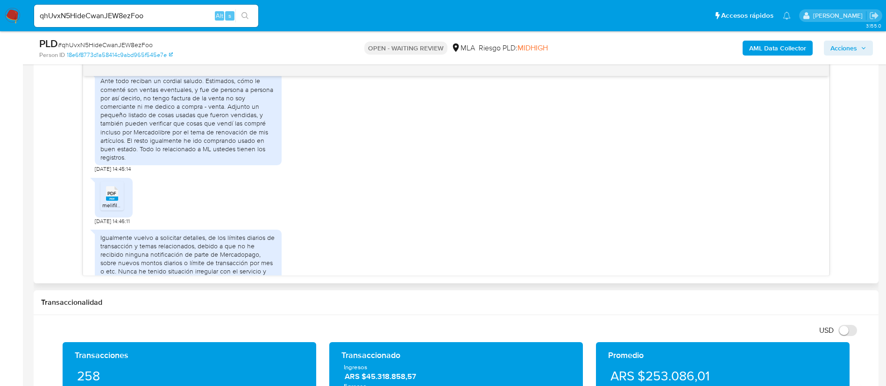
click at [124, 185] on ul "PDF PDF melifile6207611668805753770.pdf" at bounding box center [113, 198] width 27 height 32
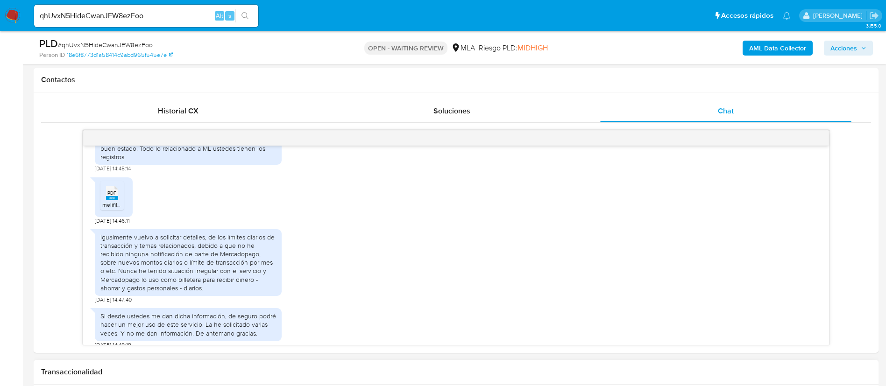
scroll to position [421, 0]
click at [105, 184] on div "PDF PDF" at bounding box center [112, 193] width 20 height 18
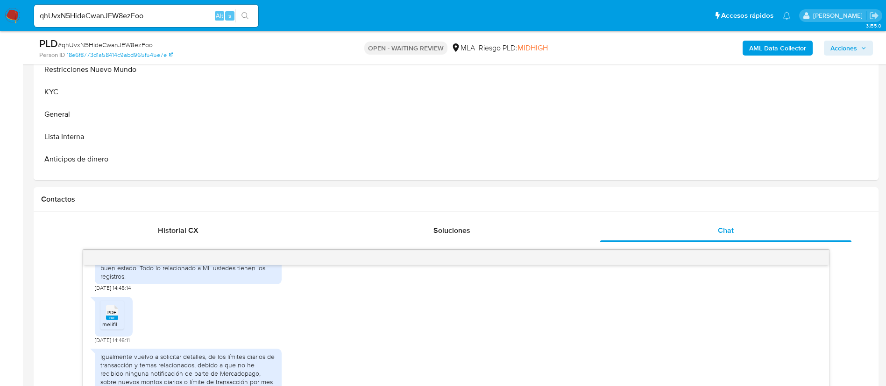
scroll to position [140, 0]
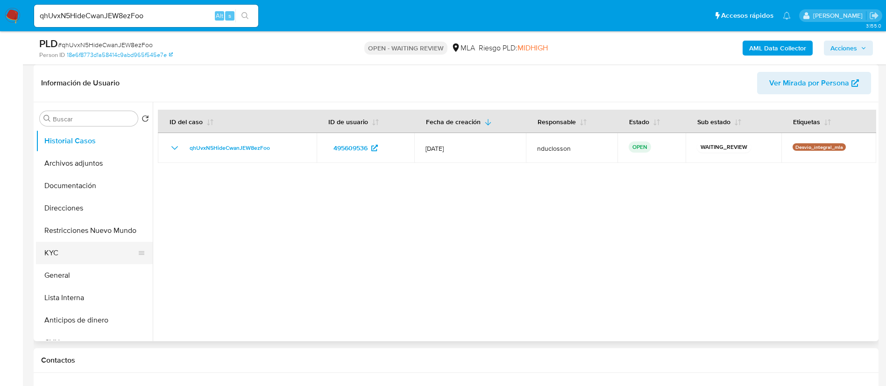
click at [79, 260] on button "KYC" at bounding box center [90, 253] width 109 height 22
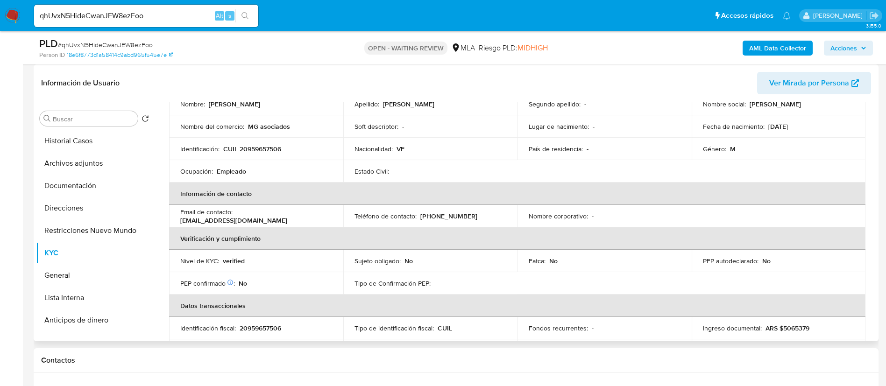
scroll to position [70, 0]
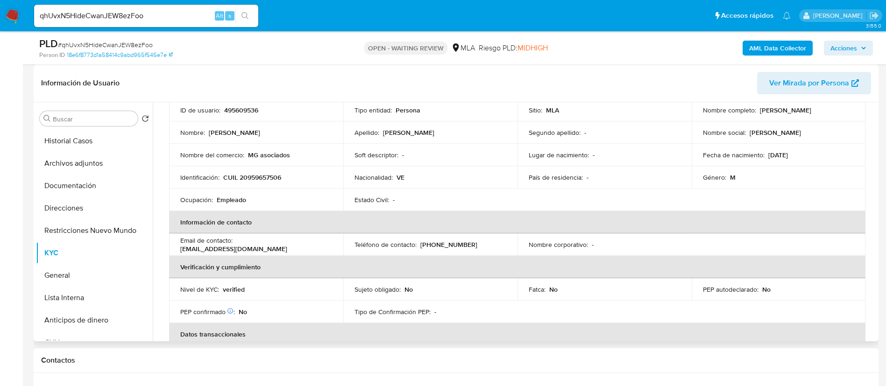
drag, startPoint x: 280, startPoint y: 250, endPoint x: 176, endPoint y: 247, distance: 104.2
click at [176, 247] on td "Email de contacto : marianoguilarte2710@yahoo.com" at bounding box center [256, 245] width 174 height 22
copy p "marianoguilarte2710@yahoo.com"
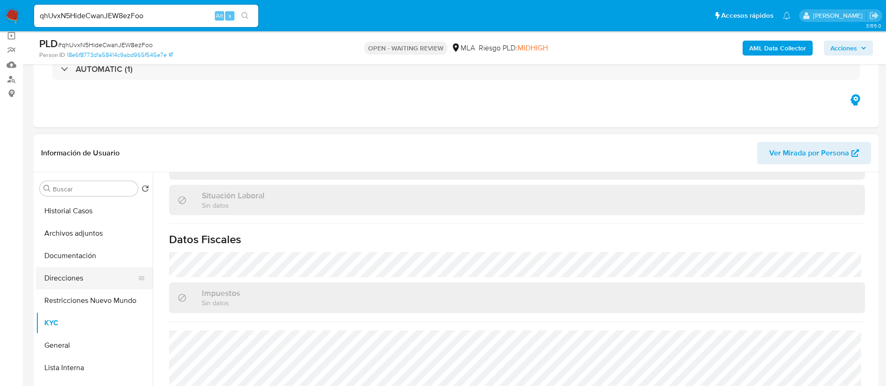
click at [59, 272] on button "Direcciones" at bounding box center [90, 278] width 109 height 22
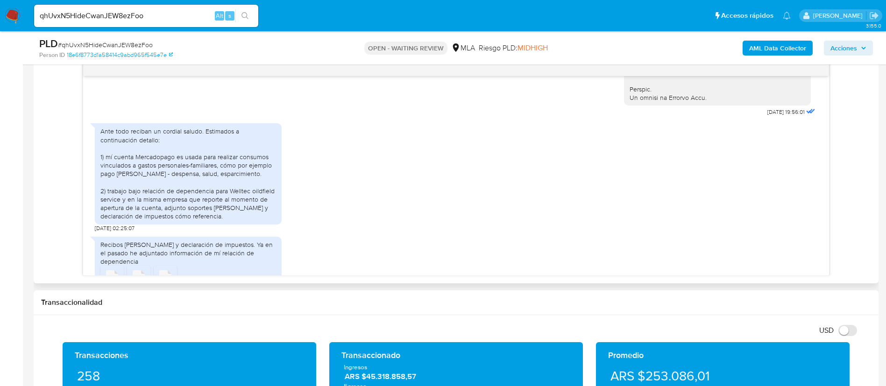
scroll to position [491, 0]
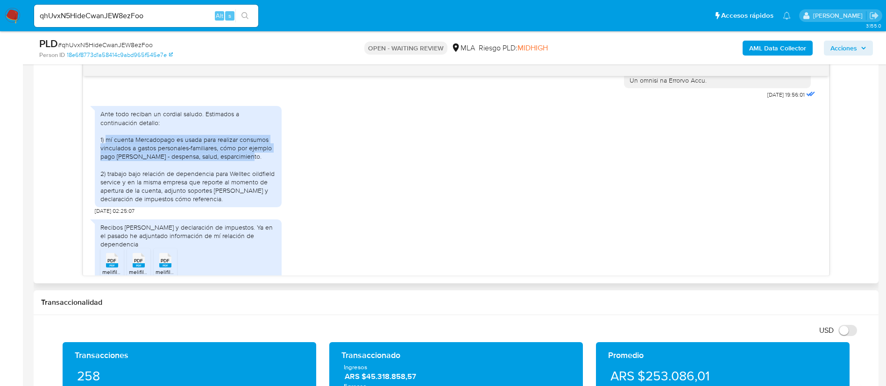
drag, startPoint x: 250, startPoint y: 173, endPoint x: 107, endPoint y: 158, distance: 143.8
click at [107, 158] on div "Ante todo reciban un cordial saludo. Estimados a continuación detallo: 1) mí cu…" at bounding box center [188, 156] width 176 height 93
copy div "mí cuenta Mercadopago es usada para realizar consumos vinculados a gastos perso…"
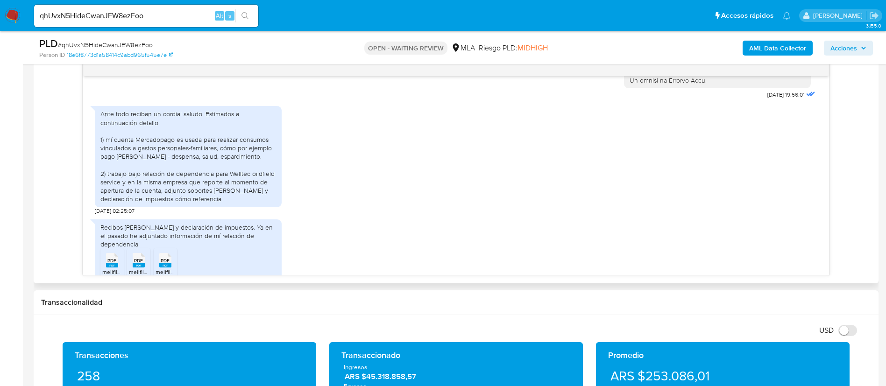
click at [245, 203] on div "Ante todo reciban un cordial saludo. Estimados a continuación detallo: 1) mí cu…" at bounding box center [188, 156] width 176 height 93
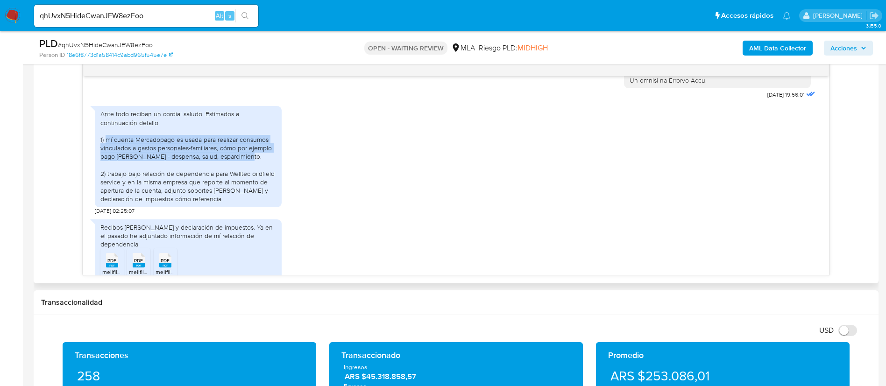
drag, startPoint x: 253, startPoint y: 177, endPoint x: 107, endPoint y: 160, distance: 147.7
click at [107, 160] on div "Ante todo reciban un cordial saludo. Estimados a continuación detallo: 1) mí cu…" at bounding box center [188, 156] width 176 height 93
copy div "mí cuenta Mercadopago es usada para realizar consumos vinculados a gastos perso…"
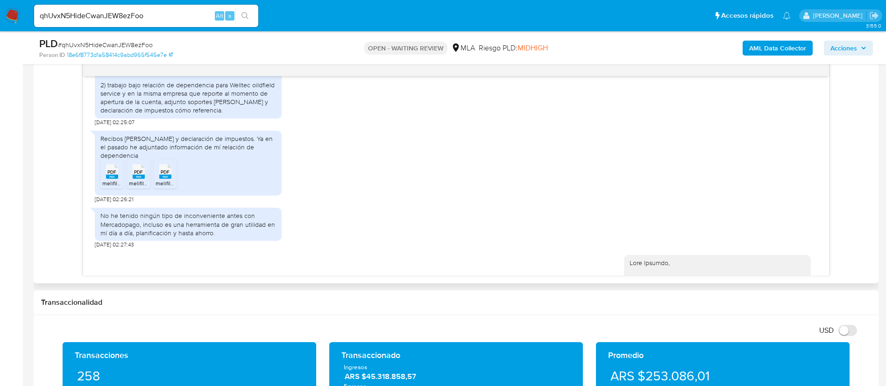
scroll to position [561, 0]
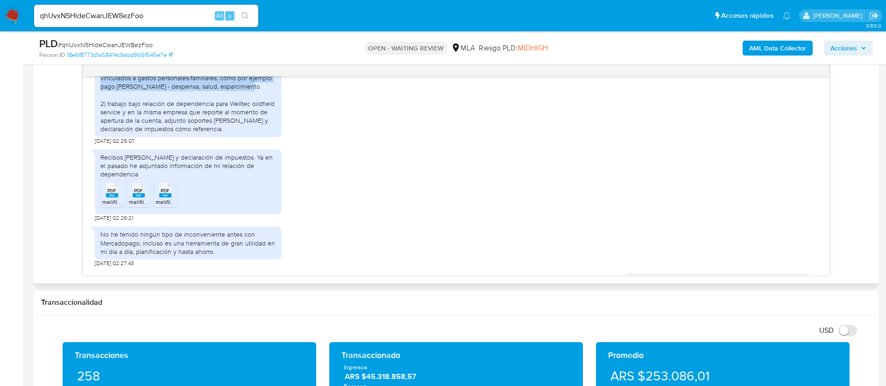
drag, startPoint x: 114, startPoint y: 213, endPoint x: 140, endPoint y: 207, distance: 26.9
click at [114, 198] on rect at bounding box center [112, 195] width 12 height 4
click at [142, 194] on span "PDF" at bounding box center [138, 191] width 9 height 6
click at [118, 198] on icon at bounding box center [112, 190] width 12 height 14
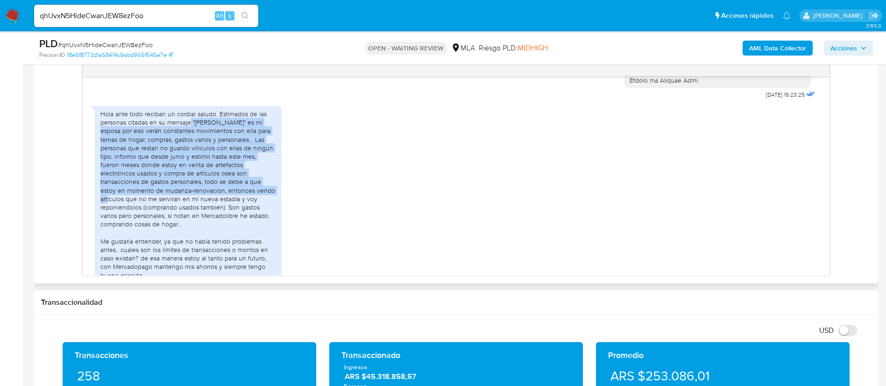
scroll to position [1121, 0]
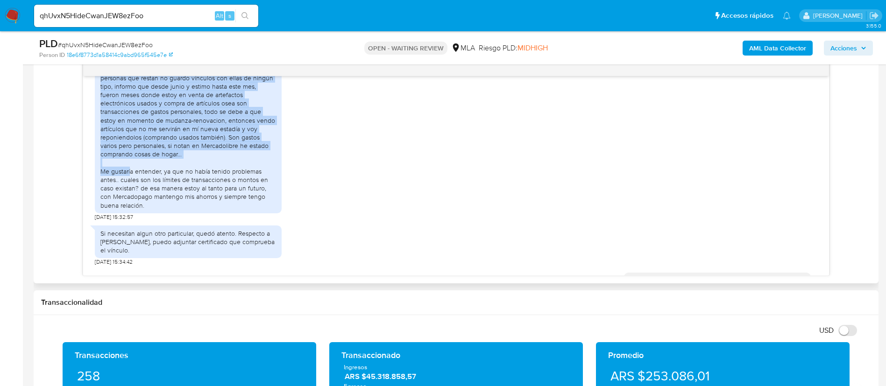
drag, startPoint x: 192, startPoint y: 139, endPoint x: 213, endPoint y: 171, distance: 38.5
click at [213, 171] on div "Hola ante todo reciban un cordial saludo. Estimados de las personas citadas en …" at bounding box center [188, 125] width 176 height 170
copy div ""Emilia Antonia Pérez Saume" es mí esposa por eso verán constantes movimientos …"
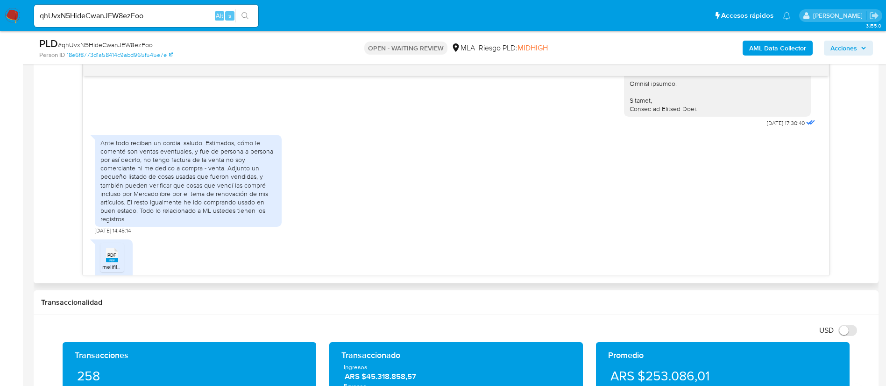
scroll to position [1612, 0]
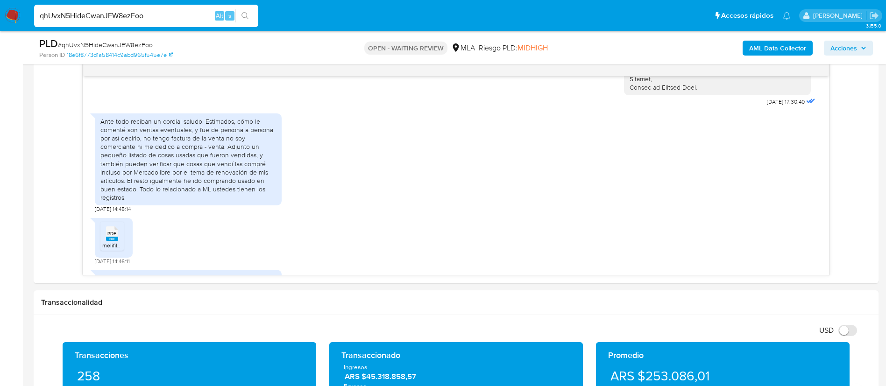
click at [135, 14] on input "qhUvxN5HideCwanJEW8ezFoo" at bounding box center [146, 16] width 224 height 12
paste input "x8tekb4YgDbQBEZY9C7DidJ"
type input "x8tekb4YgDbQBEZY9C7DidJo"
click at [249, 12] on icon "search-icon" at bounding box center [245, 15] width 7 height 7
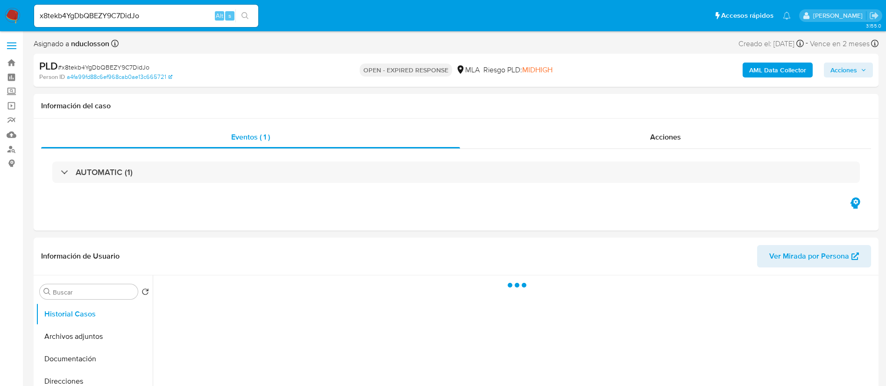
select select "10"
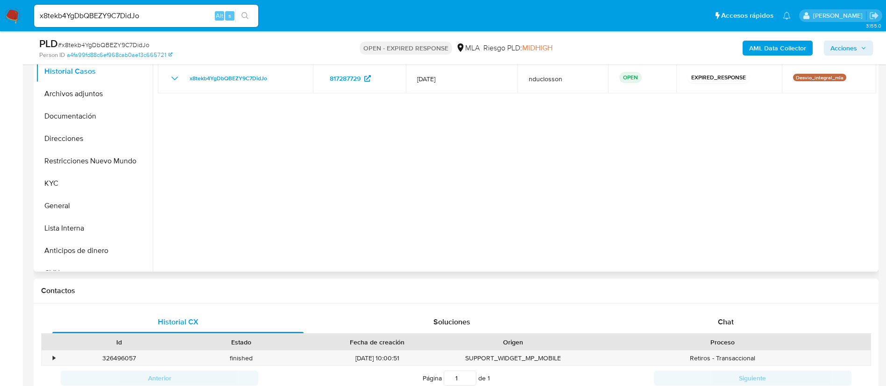
scroll to position [210, 0]
click at [726, 321] on span "Chat" at bounding box center [726, 321] width 16 height 11
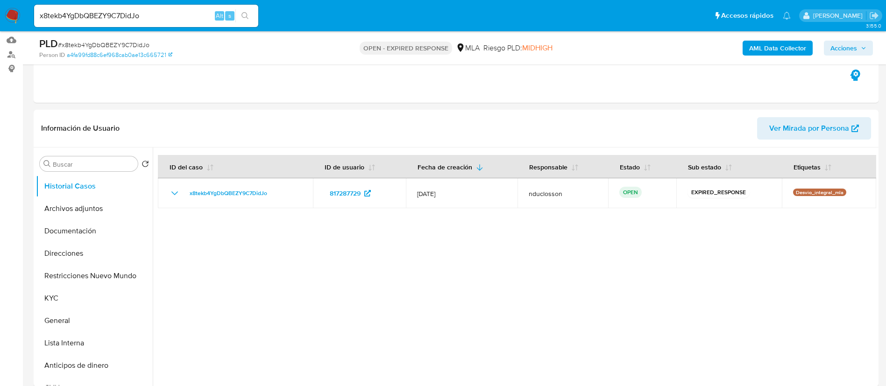
scroll to position [140, 0]
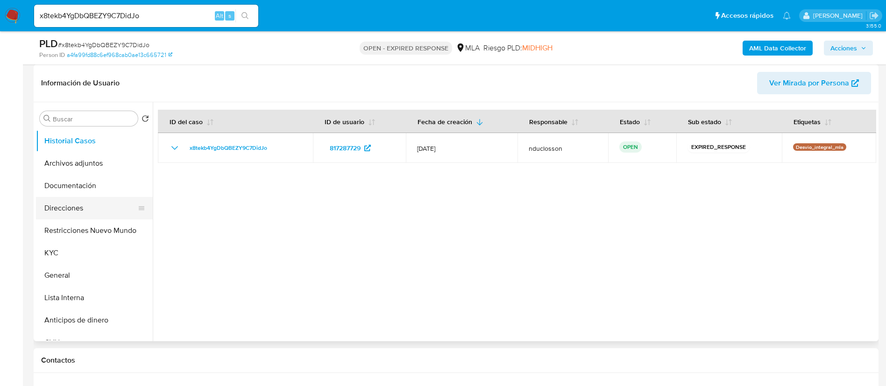
click at [81, 211] on button "Direcciones" at bounding box center [90, 208] width 109 height 22
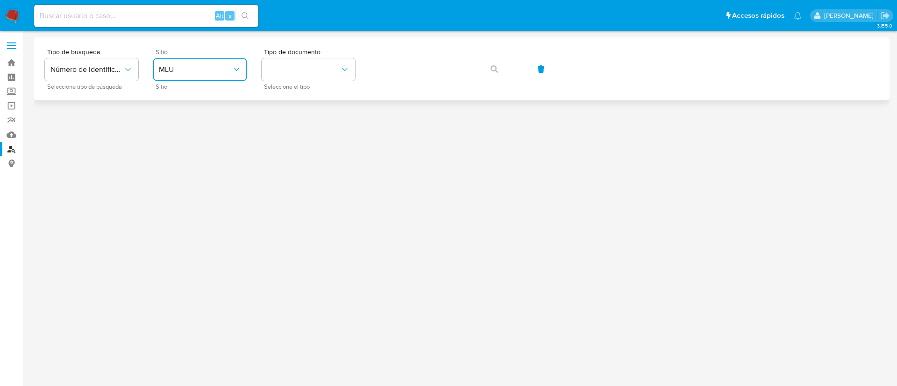
click at [211, 80] on button "MLU" at bounding box center [199, 69] width 93 height 22
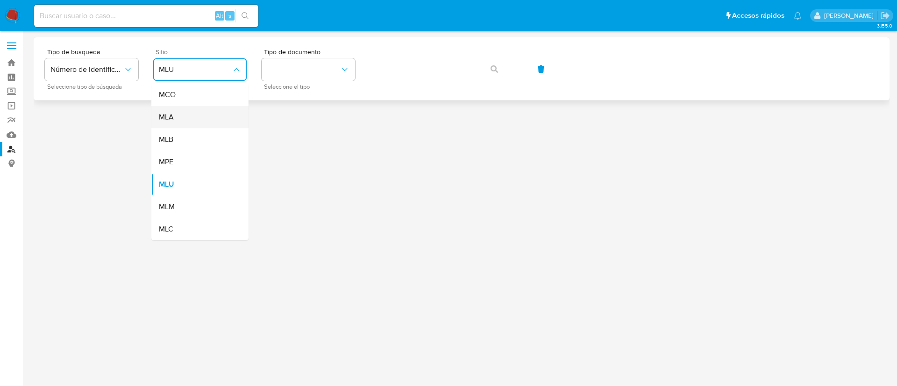
click at [177, 107] on div "MLA" at bounding box center [197, 117] width 77 height 22
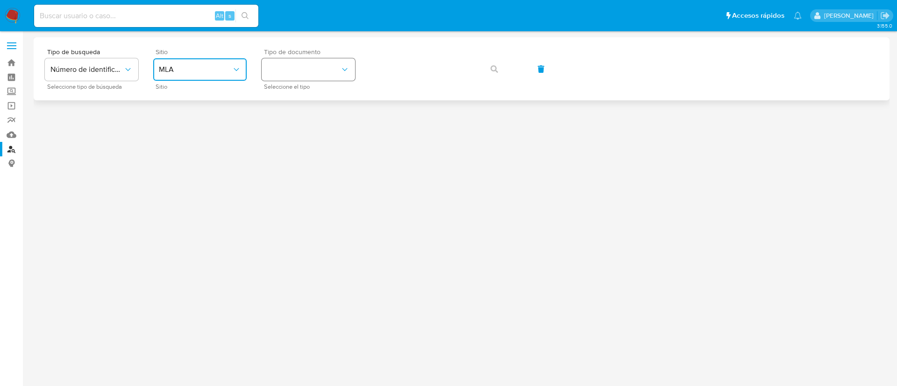
click at [295, 64] on button "identificationType" at bounding box center [308, 69] width 93 height 22
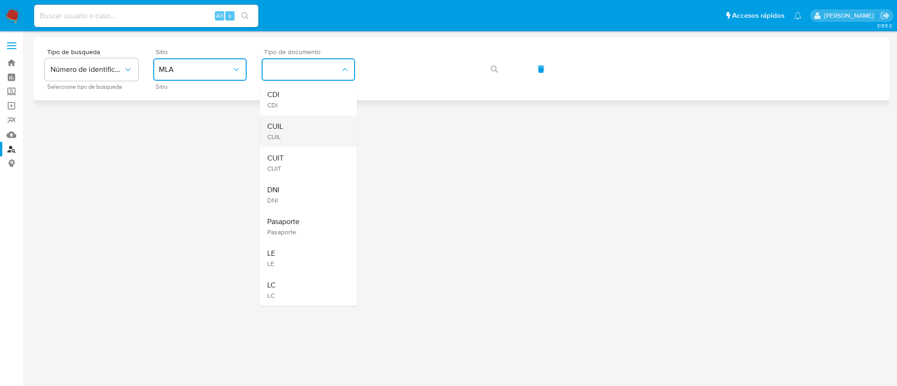
click at [293, 124] on div "CUIL CUIL" at bounding box center [305, 131] width 77 height 32
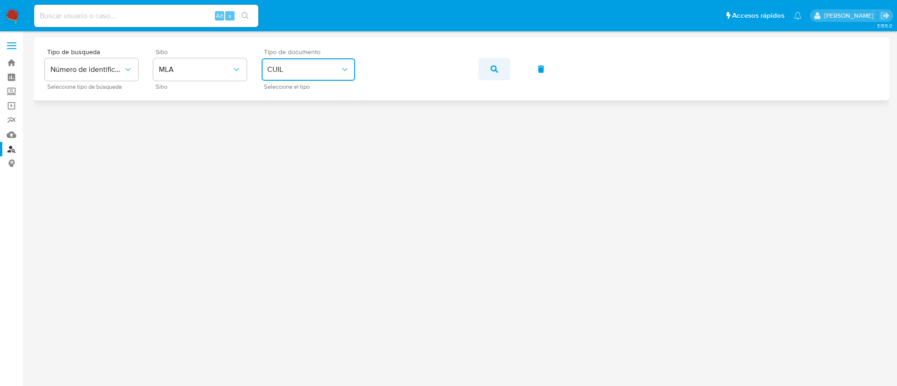
click at [491, 69] on icon "button" at bounding box center [494, 68] width 7 height 7
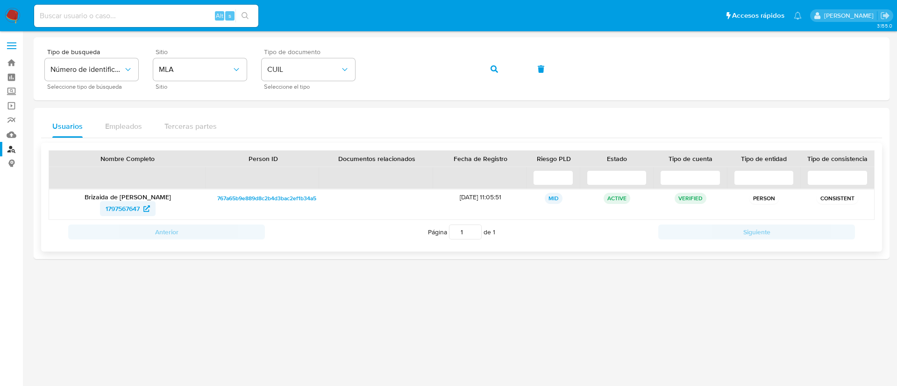
click at [126, 207] on span "1797567647" at bounding box center [123, 208] width 34 height 15
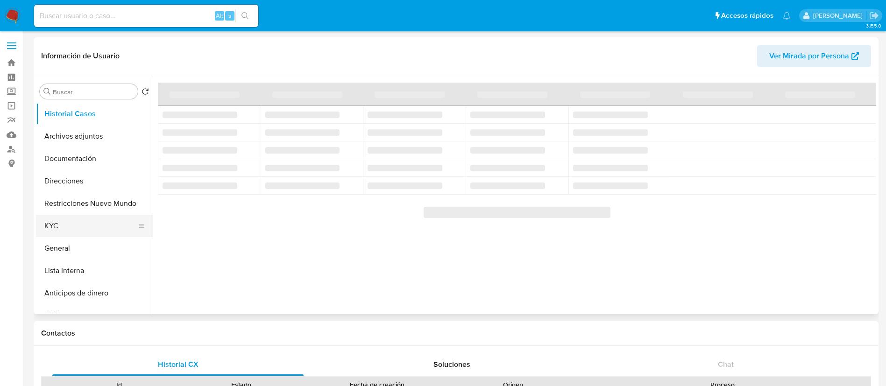
click at [62, 228] on button "KYC" at bounding box center [90, 226] width 109 height 22
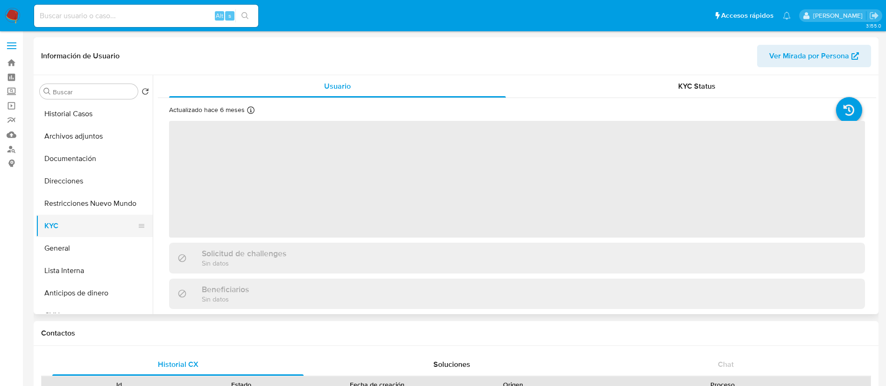
select select "10"
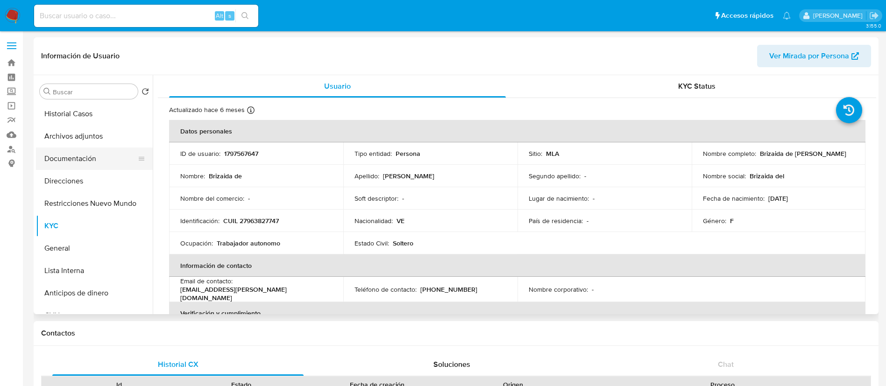
click at [88, 162] on button "Documentación" at bounding box center [90, 159] width 109 height 22
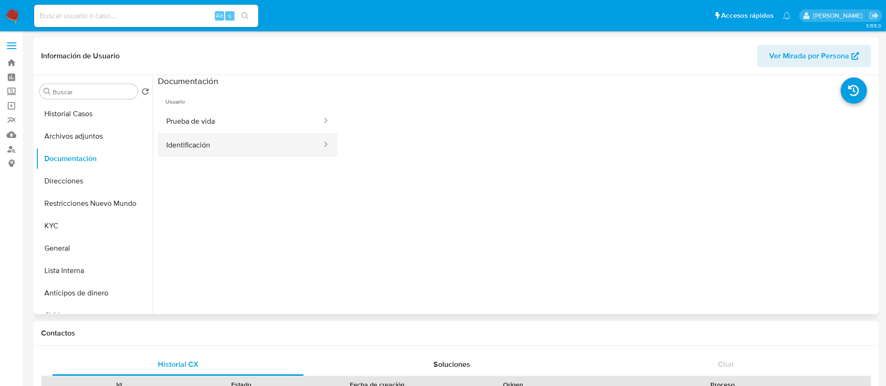
click at [270, 139] on button "Identificación" at bounding box center [240, 145] width 165 height 24
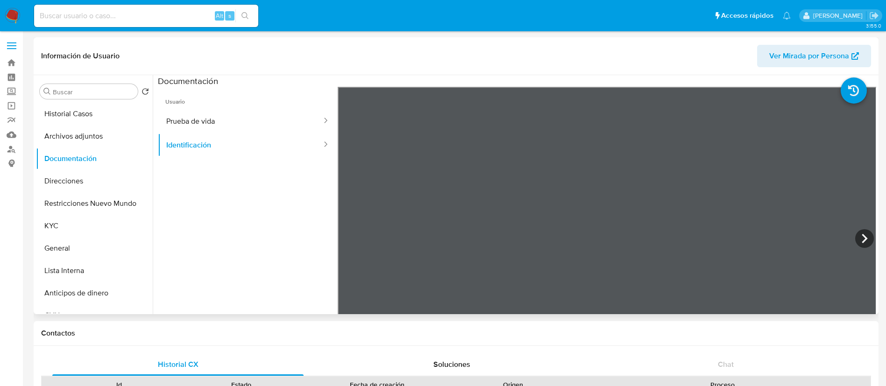
click at [225, 229] on ul "Usuario Prueba de vida Identificación" at bounding box center [248, 221] width 180 height 269
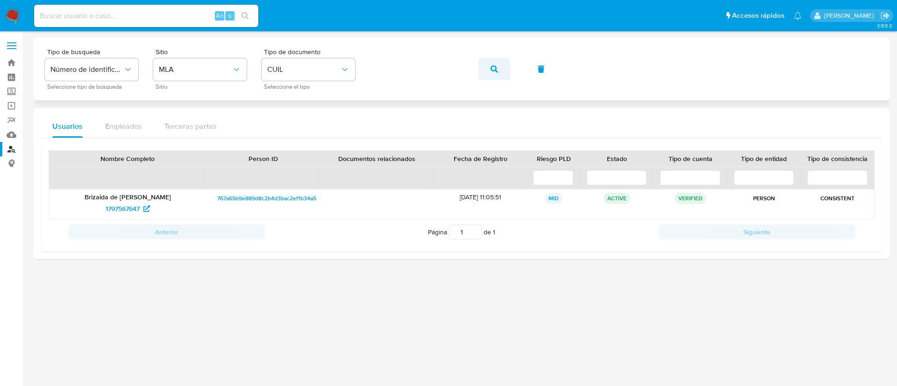
click at [499, 61] on button "button" at bounding box center [494, 69] width 32 height 22
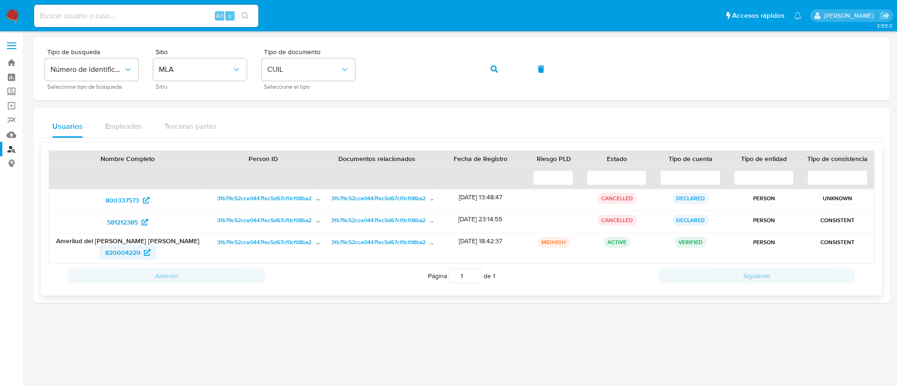
click at [120, 253] on span "820004229" at bounding box center [122, 252] width 35 height 15
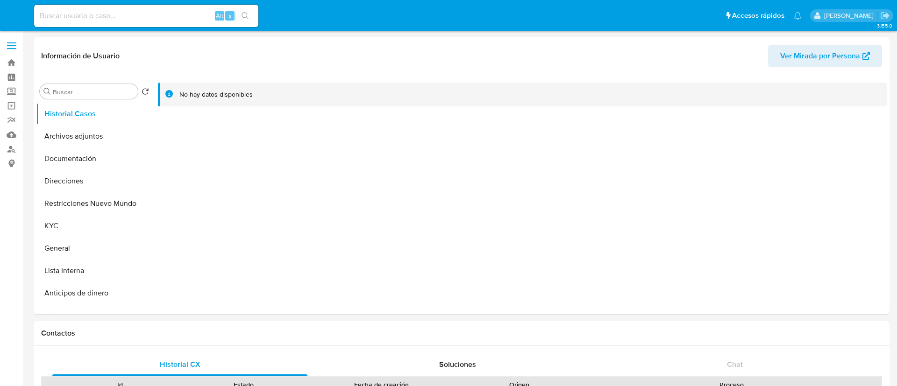
select select "10"
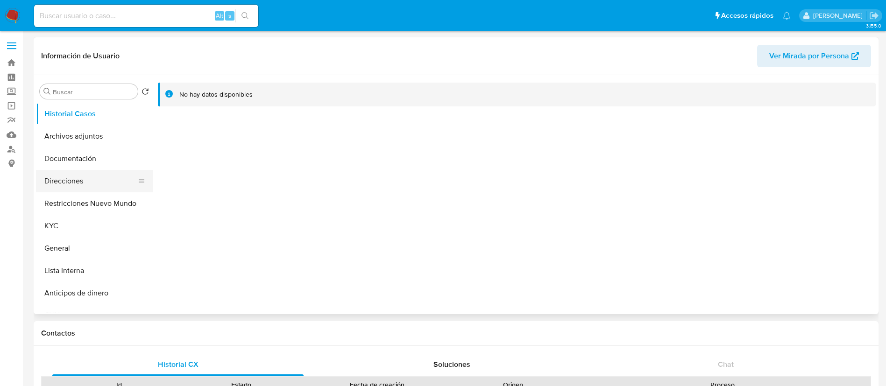
click at [58, 176] on button "Direcciones" at bounding box center [90, 181] width 109 height 22
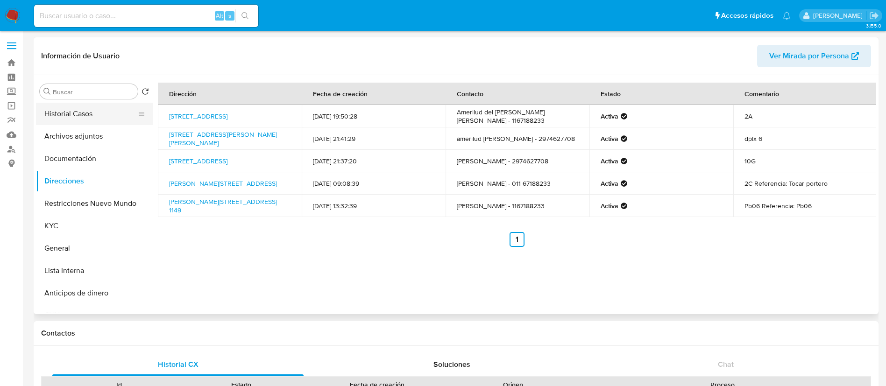
click at [102, 112] on button "Historial Casos" at bounding box center [90, 114] width 109 height 22
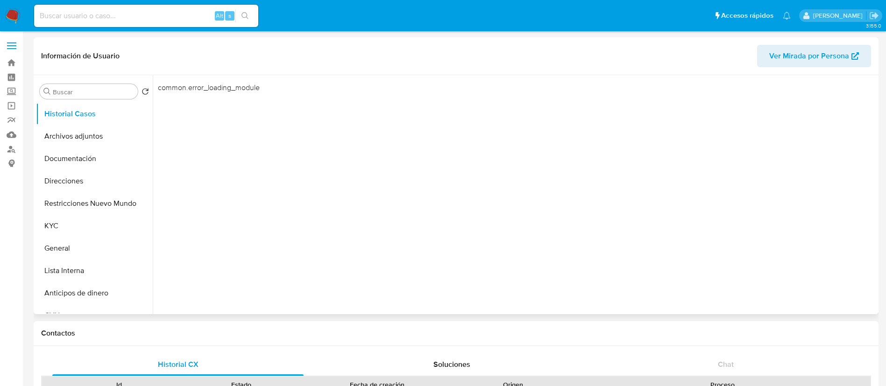
click at [788, 53] on span "Ver Mirada por Persona" at bounding box center [810, 56] width 80 height 22
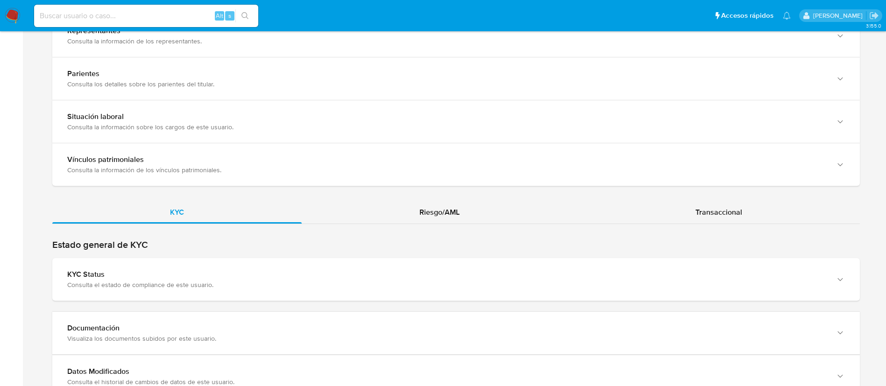
scroll to position [771, 0]
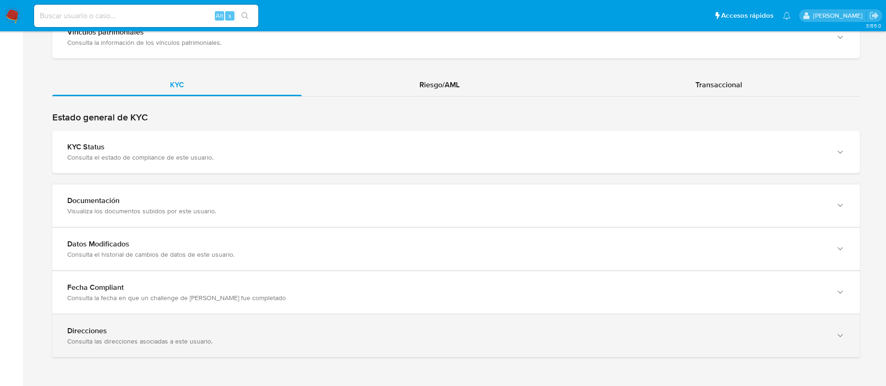
click at [155, 342] on div "Consulta las direcciones asociadas a este usuario." at bounding box center [446, 341] width 759 height 8
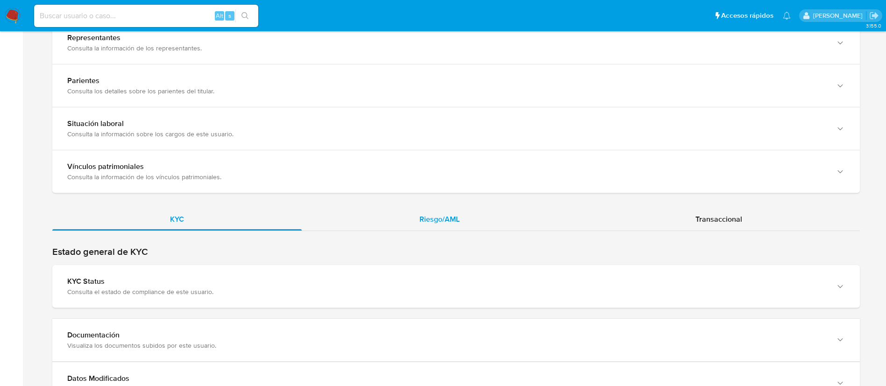
scroll to position [693, 0]
click at [411, 215] on div "Riesgo/AML" at bounding box center [440, 220] width 276 height 22
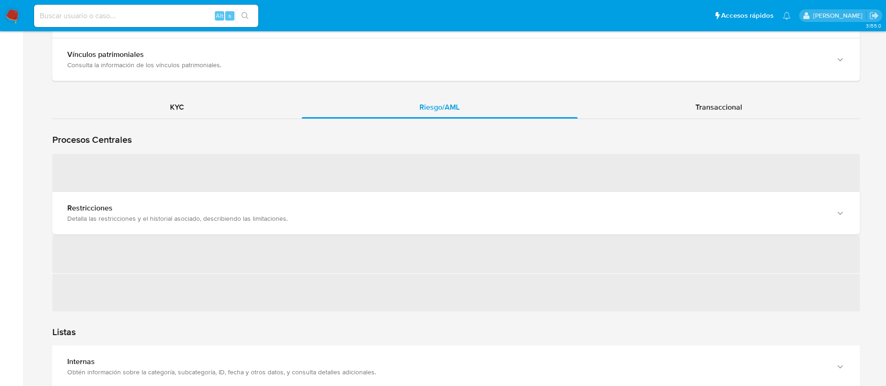
scroll to position [833, 0]
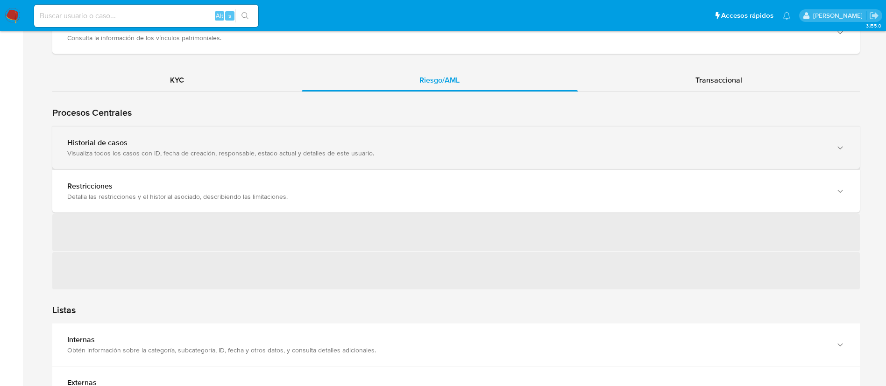
click at [189, 151] on div "Visualiza todos los casos con ID, fecha de creación, responsable, estado actual…" at bounding box center [446, 153] width 759 height 8
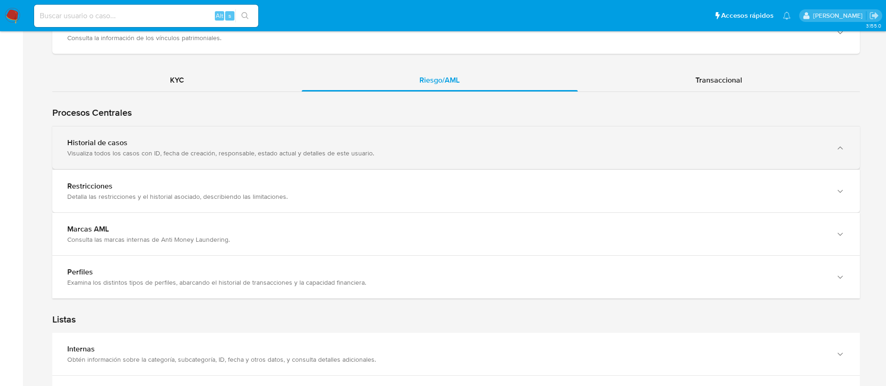
click at [229, 147] on div "Historial de casos" at bounding box center [446, 142] width 759 height 9
click at [238, 146] on div "Historial de casos" at bounding box center [446, 142] width 759 height 9
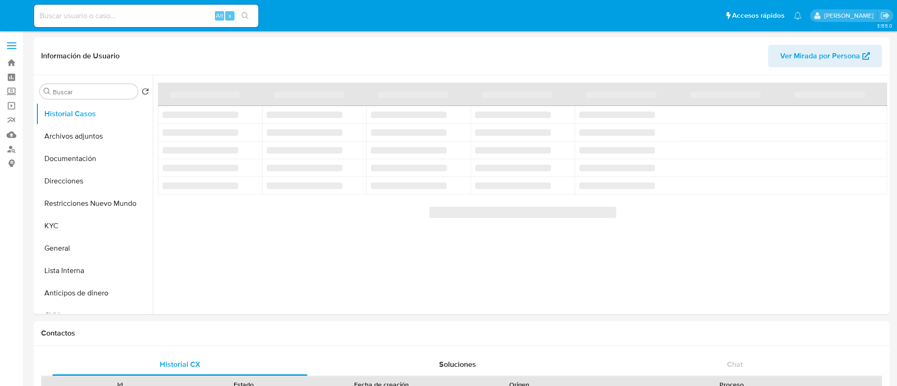
select select "10"
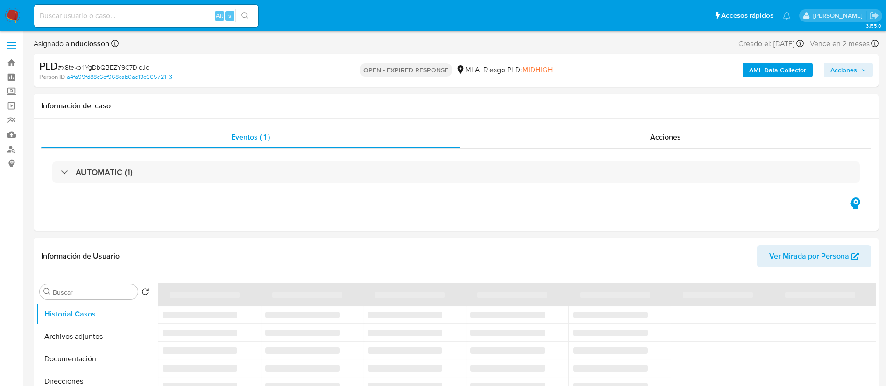
select select "10"
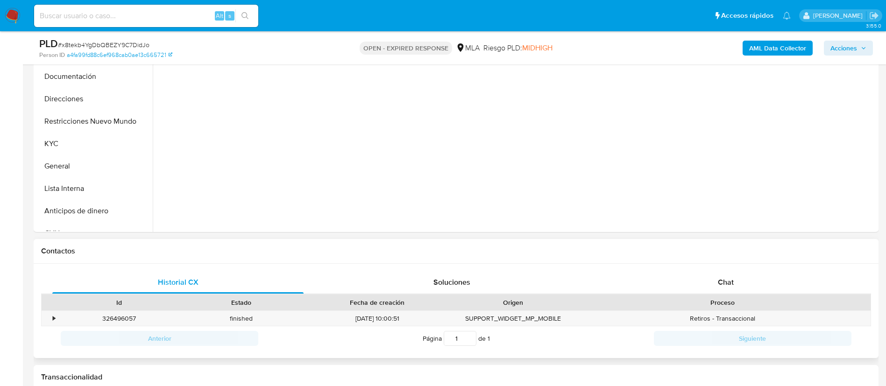
scroll to position [350, 0]
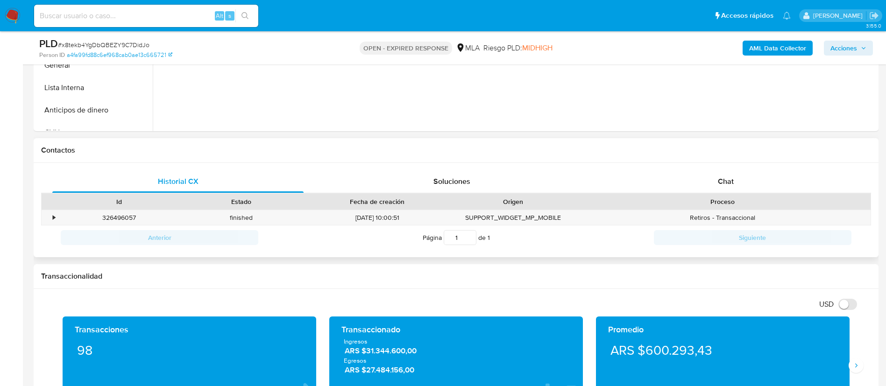
drag, startPoint x: 680, startPoint y: 176, endPoint x: 583, endPoint y: 149, distance: 100.9
click at [680, 176] on div "Chat" at bounding box center [725, 182] width 251 height 22
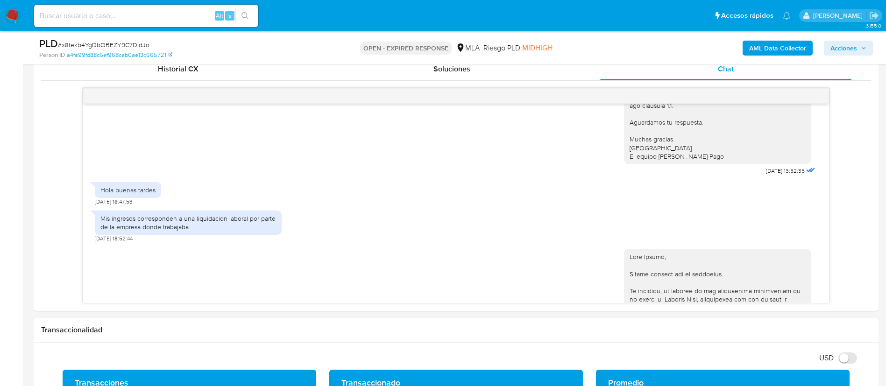
scroll to position [491, 0]
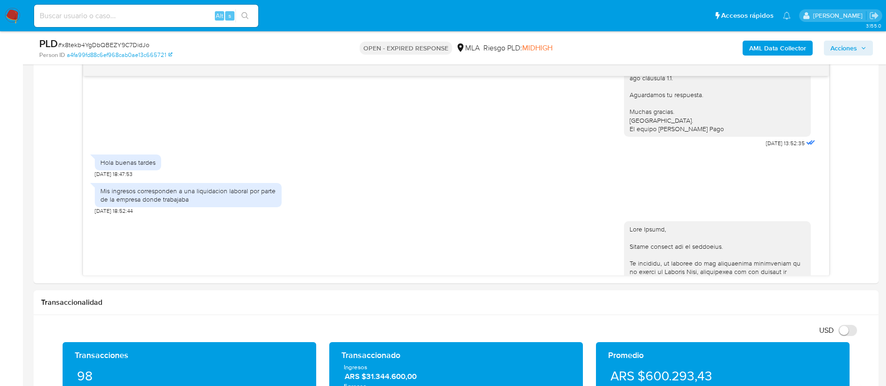
click at [147, 204] on div "Mis ingresos corresponden a una liquidacion laboral por parte de la empresa don…" at bounding box center [188, 195] width 176 height 17
copy div "Mis ingresos corresponden a una liquidacion laboral por parte de la empresa don…"
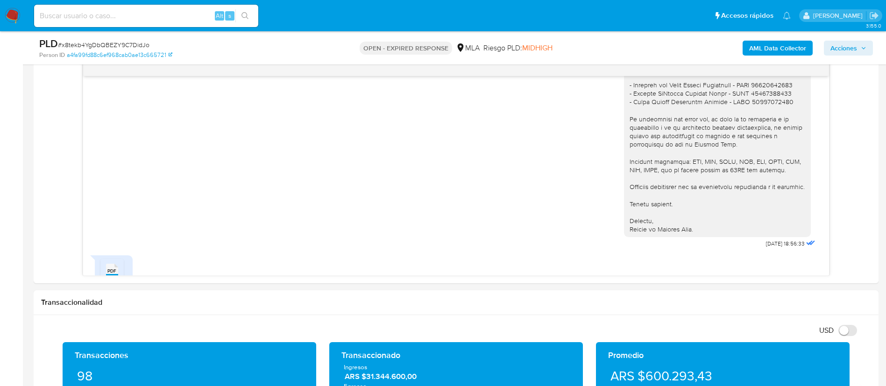
scroll to position [1262, 0]
